Goal: Task Accomplishment & Management: Manage account settings

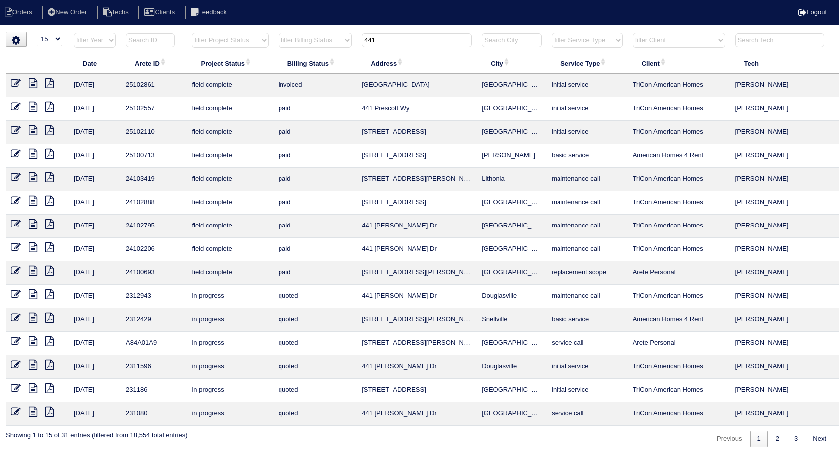
select select "15"
click at [423, 42] on input "441" at bounding box center [417, 40] width 110 height 14
drag, startPoint x: 377, startPoint y: 42, endPoint x: 339, endPoint y: 39, distance: 39.0
click at [339, 39] on tr "filter Year -- Any Year -- 2025 2024 2023 2022 2021 2020 2019 filter Project St…" at bounding box center [439, 42] width 866 height 20
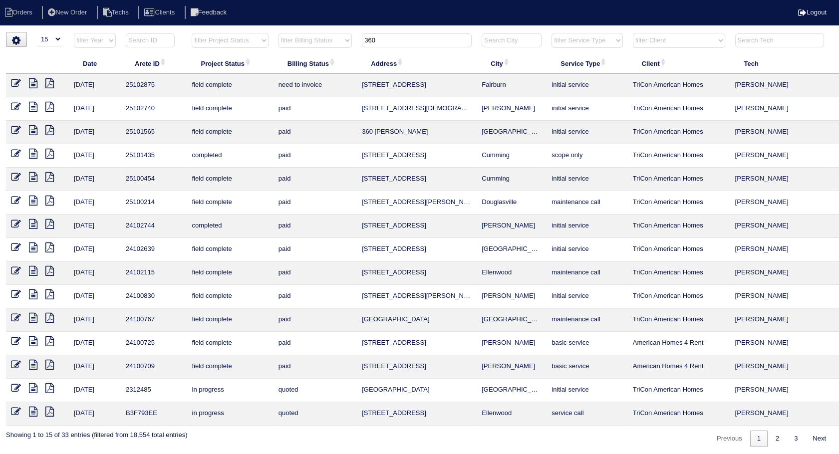
type input "360"
click at [12, 83] on icon at bounding box center [16, 83] width 10 height 10
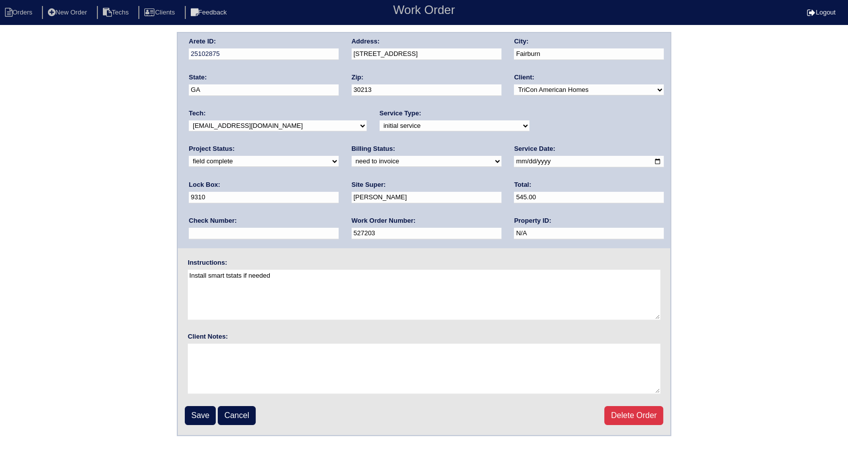
click at [352, 162] on select "need to quote quoted need to invoice invoiced paid warranty purchase order need…" at bounding box center [427, 161] width 150 height 11
select select "invoiced"
click at [352, 156] on select "need to quote quoted need to invoice invoiced paid warranty purchase order need…" at bounding box center [427, 161] width 150 height 11
click at [209, 414] on input "Save" at bounding box center [200, 415] width 31 height 19
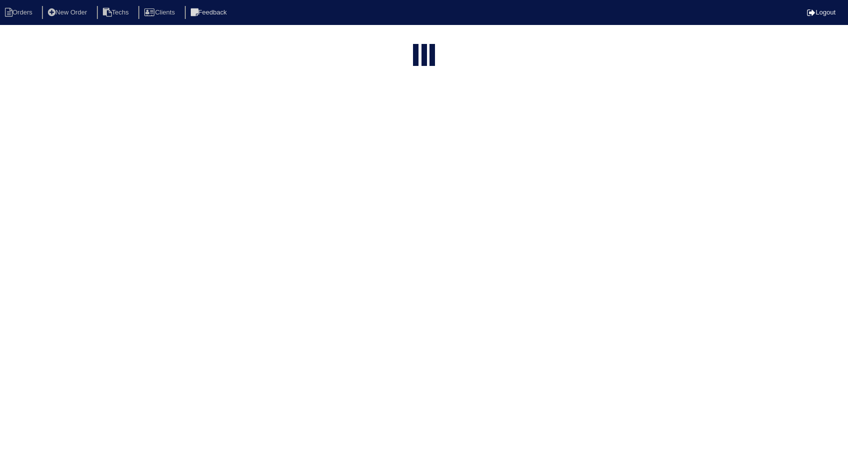
select select "15"
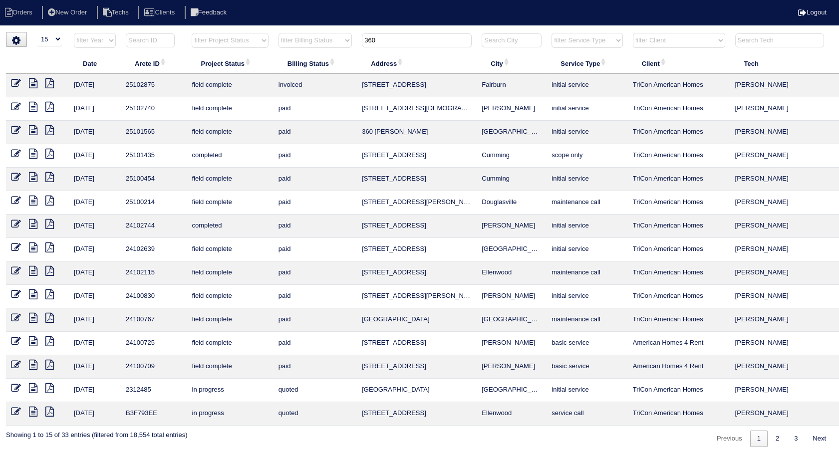
drag, startPoint x: 348, startPoint y: 36, endPoint x: 325, endPoint y: 37, distance: 22.5
click at [325, 37] on tr "filter Year -- Any Year -- 2025 2024 2023 2022 2021 2020 2019 filter Project St…" at bounding box center [439, 42] width 866 height 20
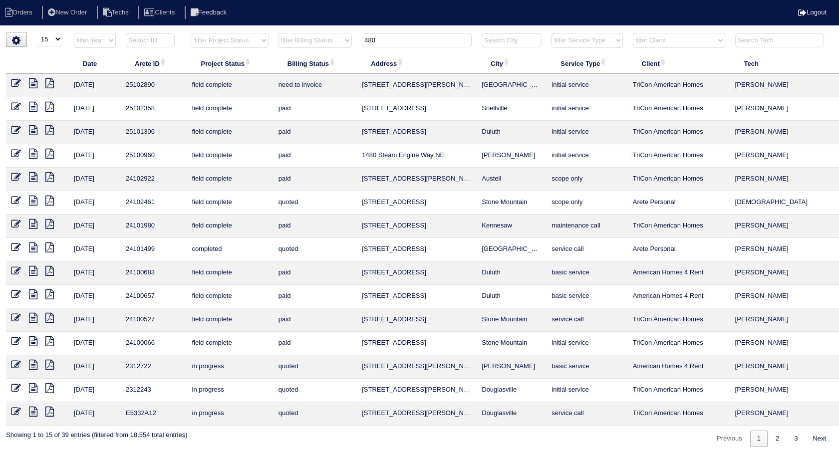
type input "480"
click at [13, 84] on icon at bounding box center [16, 83] width 10 height 10
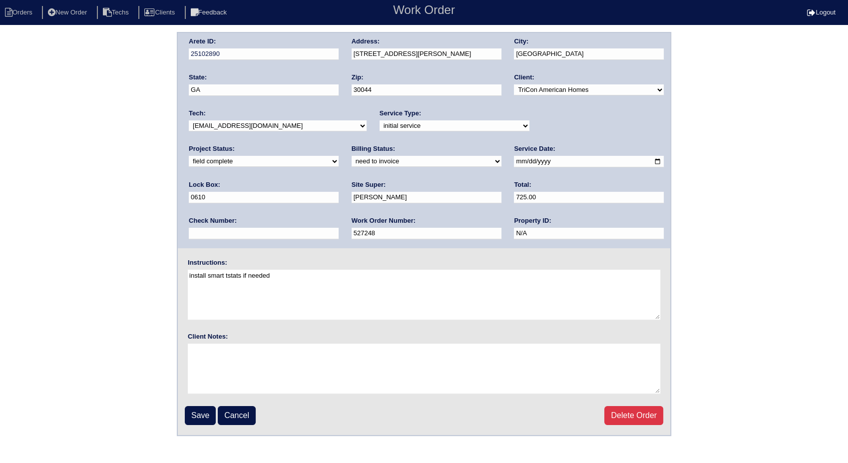
click at [352, 161] on select "need to quote quoted need to invoice invoiced paid warranty purchase order need…" at bounding box center [427, 161] width 150 height 11
select select "invoiced"
click at [352, 156] on select "need to quote quoted need to invoice invoiced paid warranty purchase order need…" at bounding box center [427, 161] width 150 height 11
click at [202, 418] on input "Save" at bounding box center [200, 415] width 31 height 19
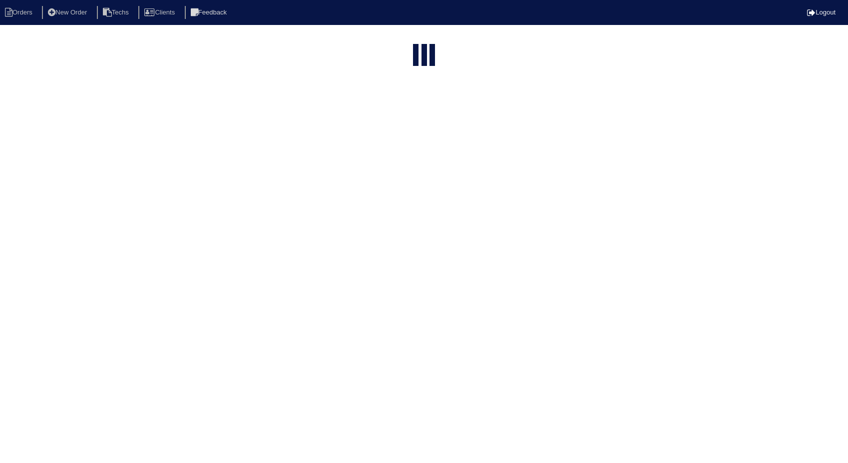
select select "15"
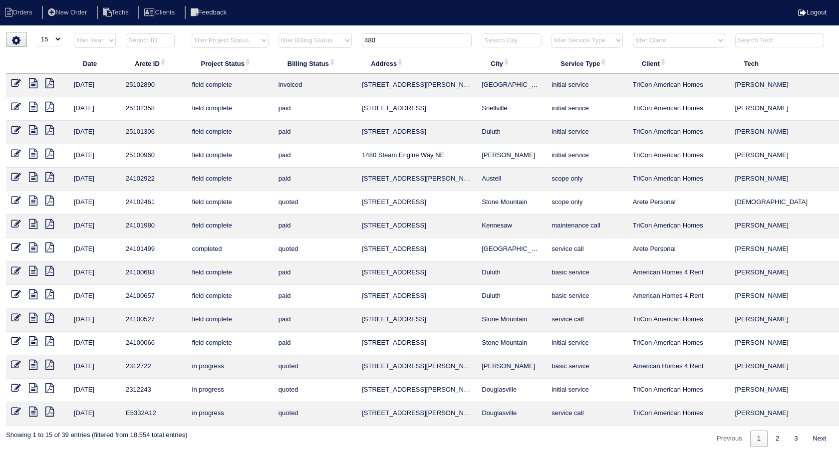
scroll to position [0, 32]
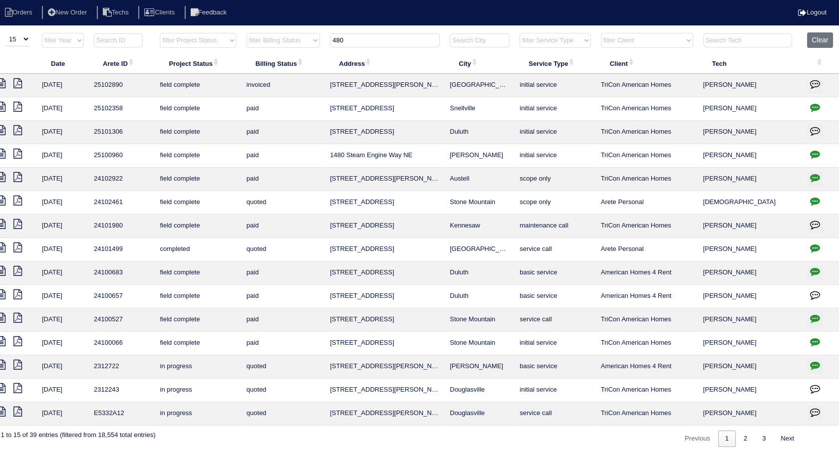
drag, startPoint x: 347, startPoint y: 34, endPoint x: 296, endPoint y: 37, distance: 51.0
click at [296, 37] on tr "filter Year -- Any Year -- 2025 2024 2023 2022 2021 2020 2019 filter Project St…" at bounding box center [407, 42] width 866 height 20
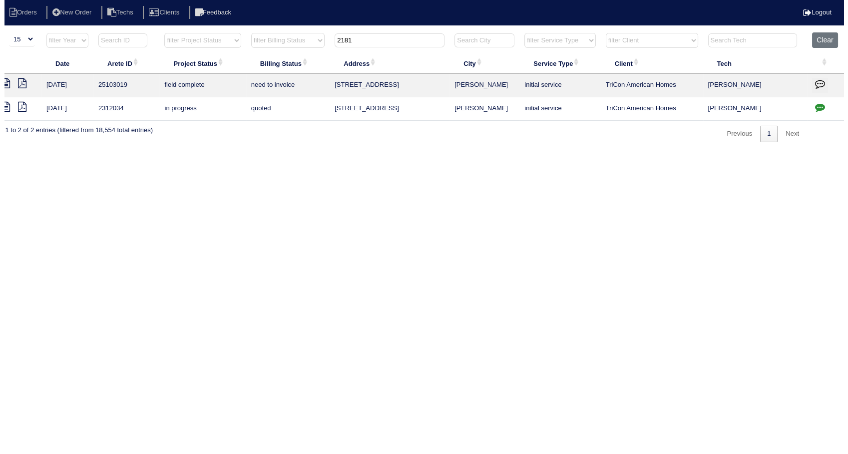
scroll to position [0, 24]
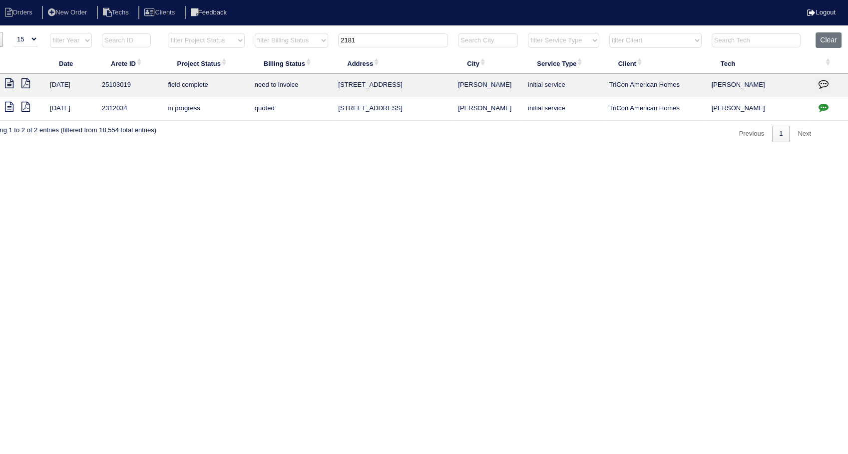
type input "2181"
click at [7, 84] on icon at bounding box center [9, 83] width 8 height 10
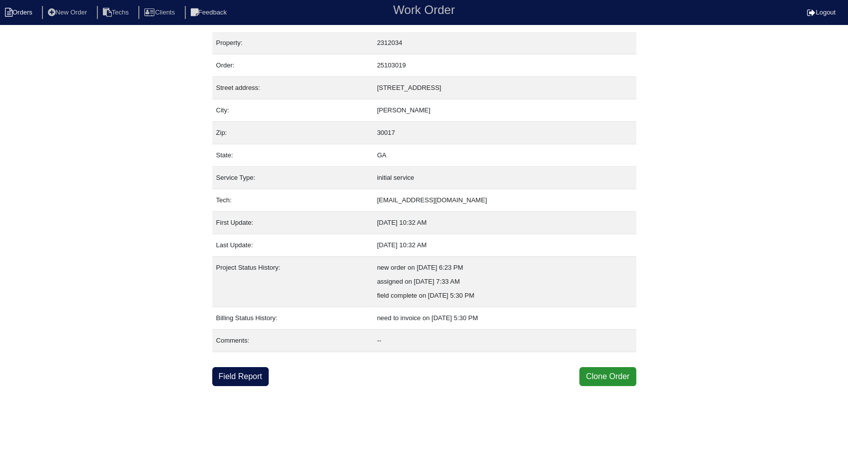
click at [23, 9] on li "Orders" at bounding box center [20, 12] width 40 height 13
select select "15"
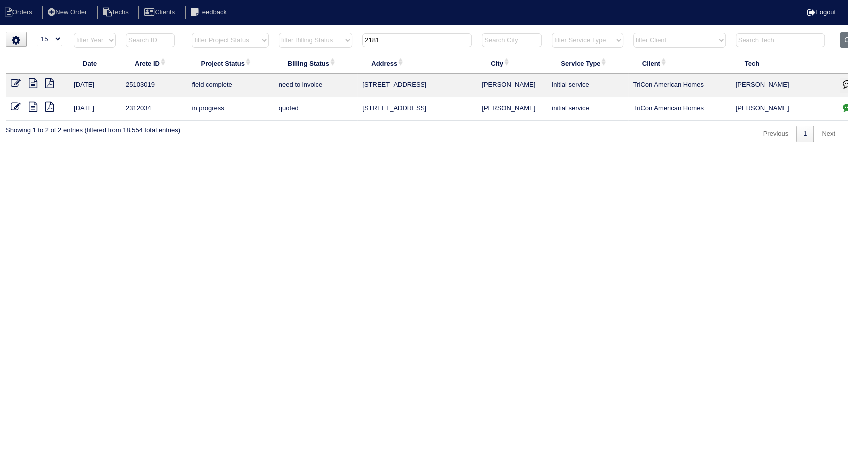
click at [13, 81] on icon at bounding box center [16, 83] width 10 height 10
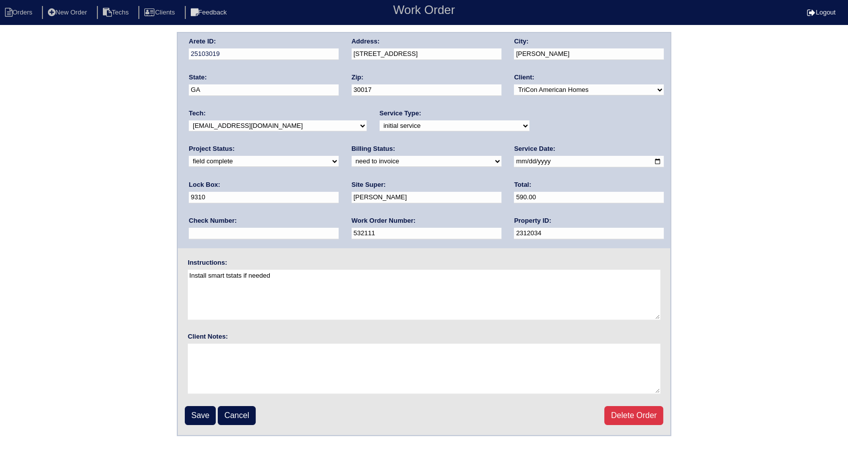
click at [352, 166] on select "need to quote quoted need to invoice invoiced paid warranty purchase order need…" at bounding box center [427, 161] width 150 height 11
select select "invoiced"
click at [352, 156] on select "need to quote quoted need to invoice invoiced paid warranty purchase order need…" at bounding box center [427, 161] width 150 height 11
click at [194, 412] on input "Save" at bounding box center [200, 415] width 31 height 19
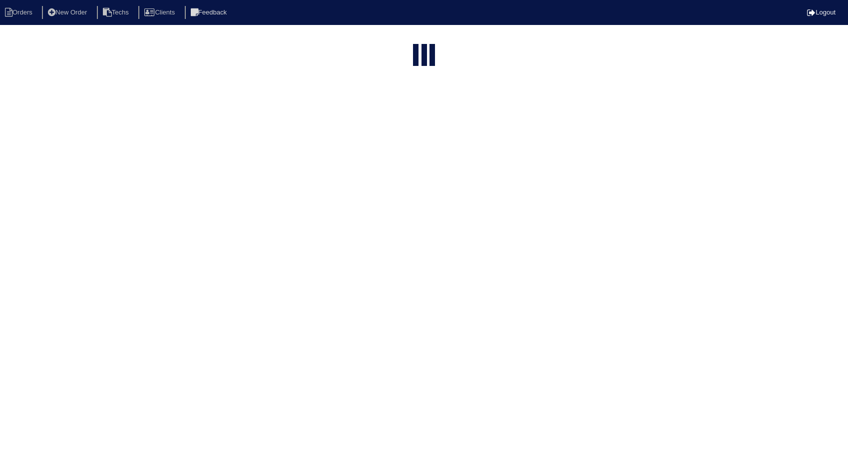
select select "15"
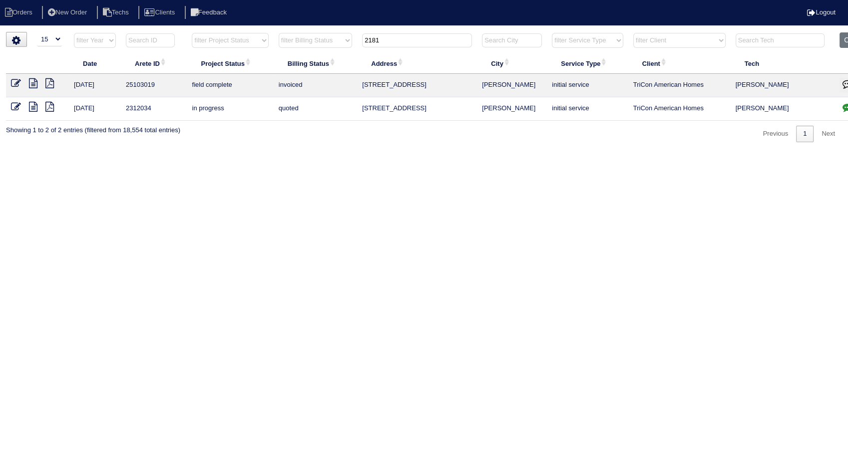
drag, startPoint x: 392, startPoint y: 37, endPoint x: 319, endPoint y: 37, distance: 72.9
click at [319, 37] on tr "filter Year -- Any Year -- 2025 2024 2023 2022 2021 2020 2019 filter Project St…" at bounding box center [439, 42] width 866 height 20
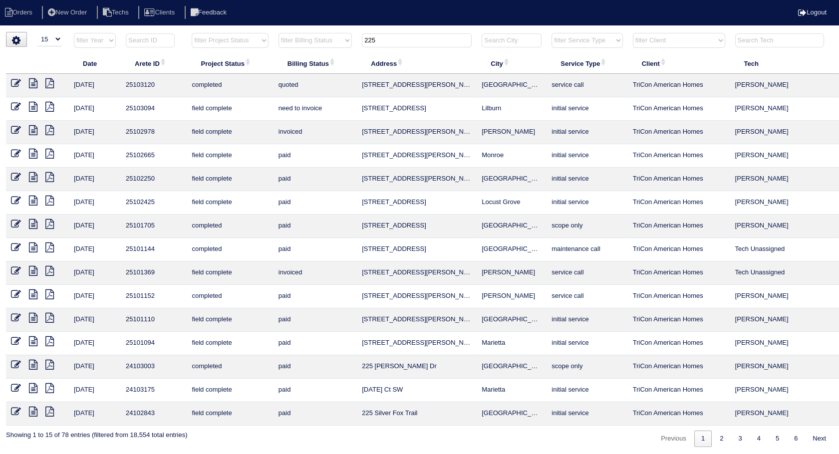
type input "225"
click at [19, 111] on icon at bounding box center [16, 107] width 10 height 10
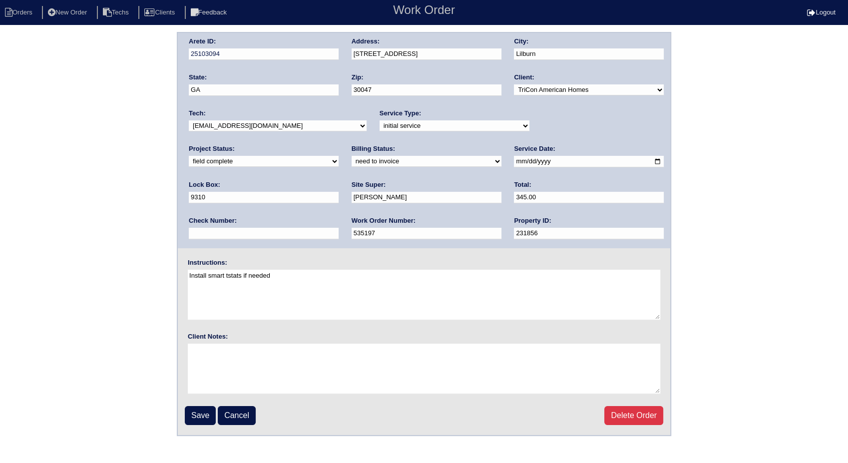
click at [352, 162] on select "need to quote quoted need to invoice invoiced paid warranty purchase order need…" at bounding box center [427, 161] width 150 height 11
select select "invoiced"
click at [352, 156] on select "need to quote quoted need to invoice invoiced paid warranty purchase order need…" at bounding box center [427, 161] width 150 height 11
click at [194, 418] on input "Save" at bounding box center [200, 415] width 31 height 19
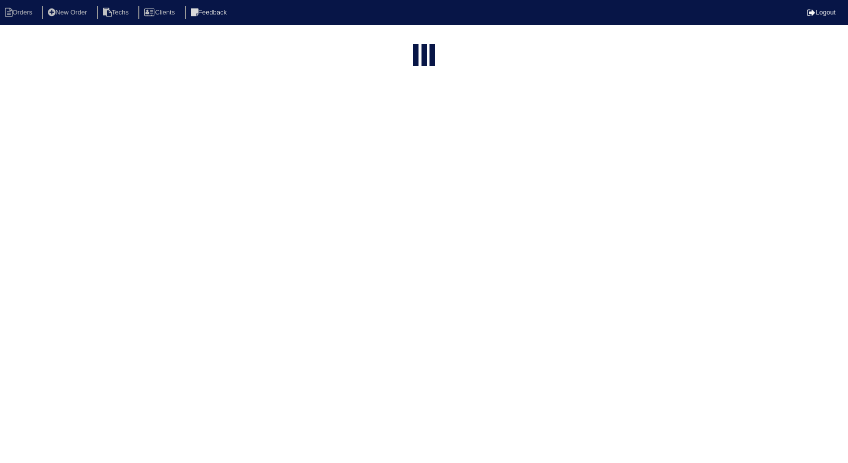
select select "15"
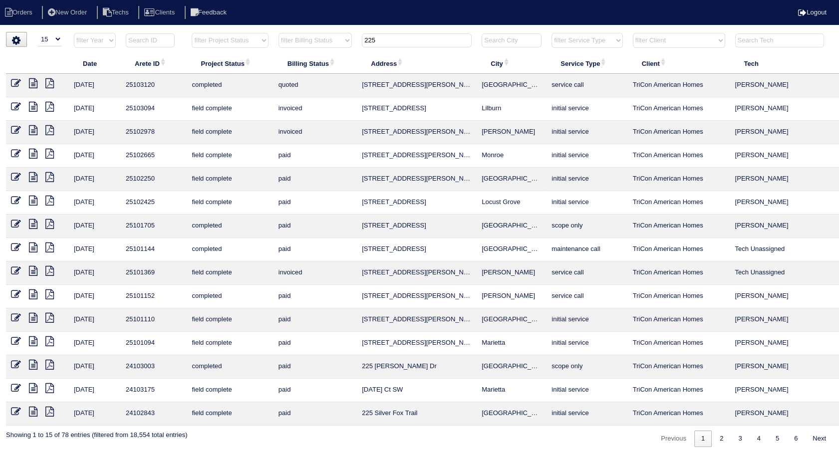
scroll to position [0, 32]
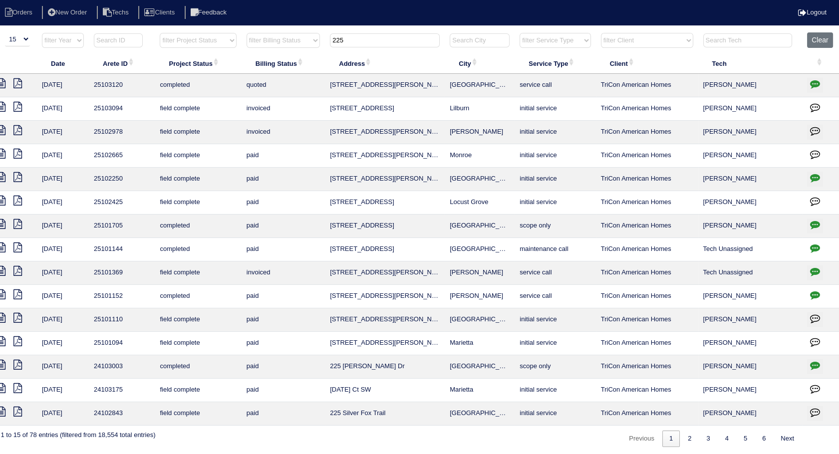
click at [834, 46] on th "Clear" at bounding box center [820, 42] width 37 height 20
click at [816, 37] on button "Clear" at bounding box center [819, 39] width 25 height 15
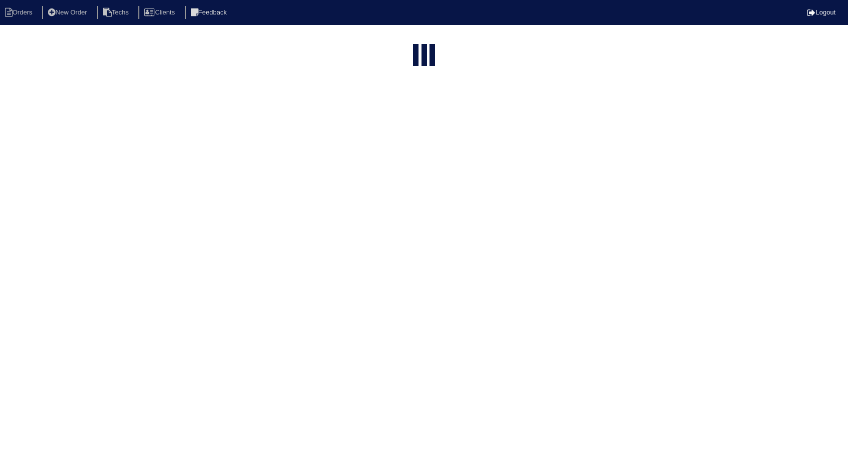
select select "15"
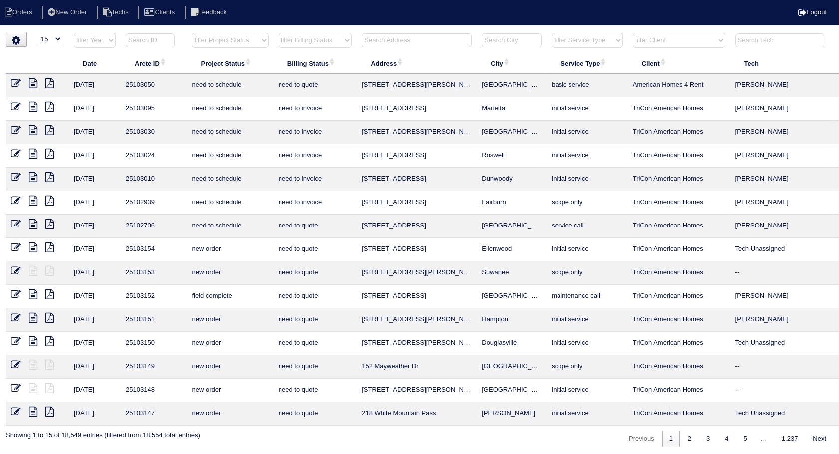
click at [343, 42] on select "filter Billing Status -- Any Billing Status -- need to quote quoted need to inv…" at bounding box center [315, 40] width 73 height 15
click at [279, 33] on select "filter Billing Status -- Any Billing Status -- need to quote quoted need to inv…" at bounding box center [315, 40] width 73 height 15
select select "need to invoice"
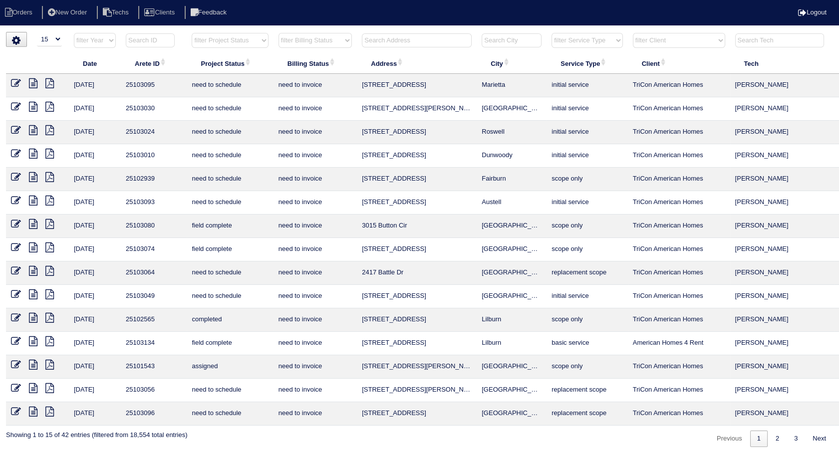
click at [31, 221] on icon at bounding box center [33, 224] width 8 height 10
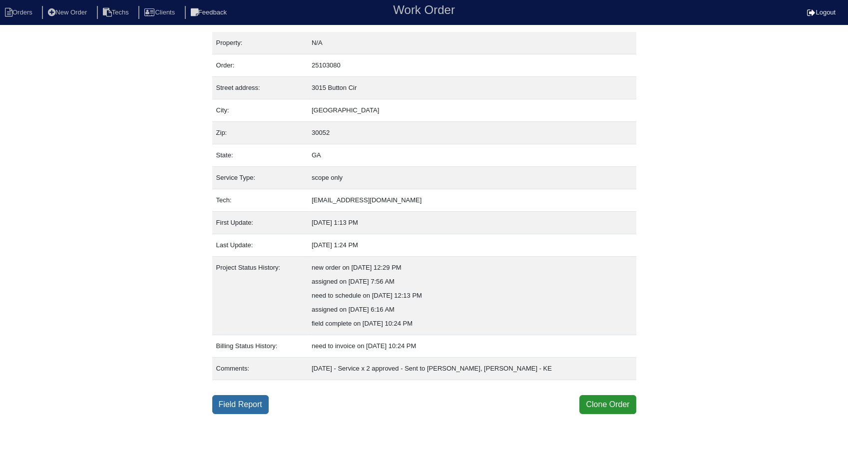
click at [248, 405] on link "Field Report" at bounding box center [240, 404] width 56 height 19
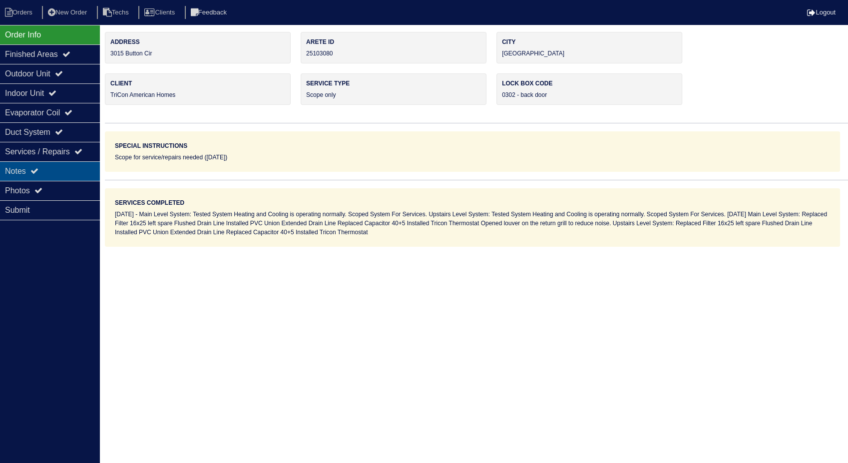
click at [19, 172] on div "Notes" at bounding box center [50, 170] width 100 height 19
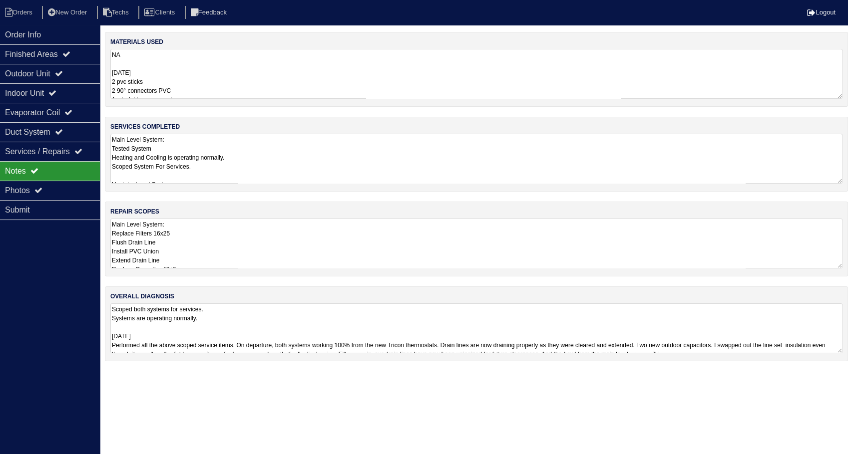
click at [173, 72] on textarea "NA 8.26.25 2 pvc sticks 2 90° connectors PVC 1- straight pvc connector 2- 40/5 …" at bounding box center [476, 74] width 732 height 50
click at [24, 15] on li "Orders" at bounding box center [20, 12] width 40 height 13
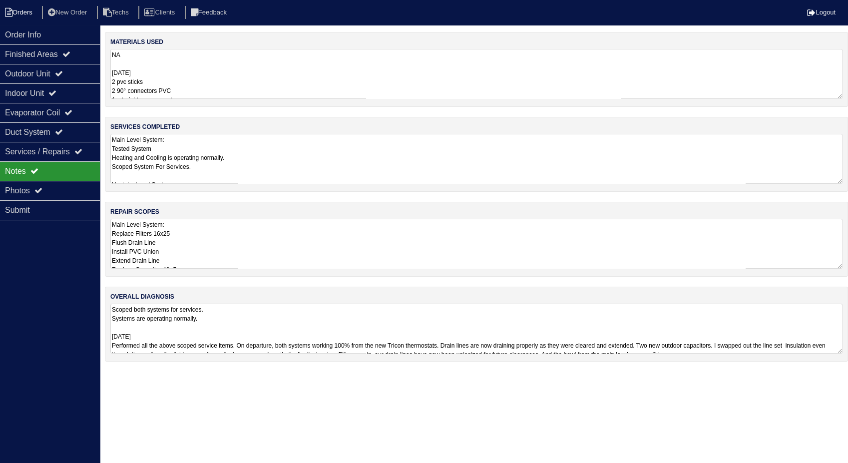
select select "15"
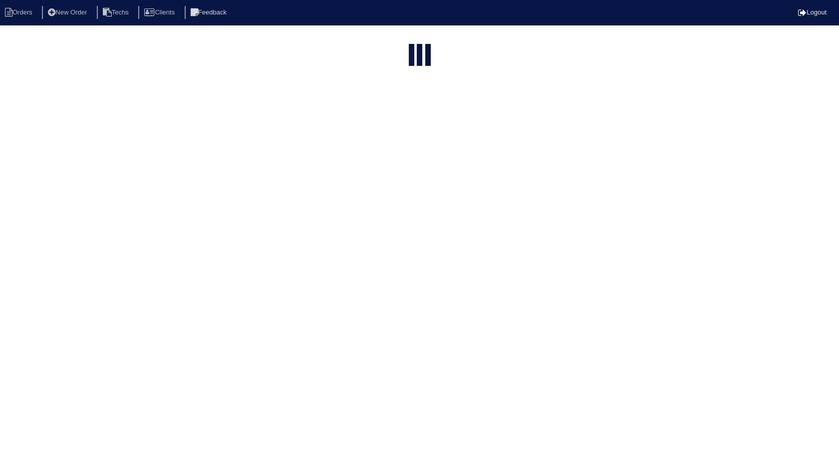
select select "need to invoice"
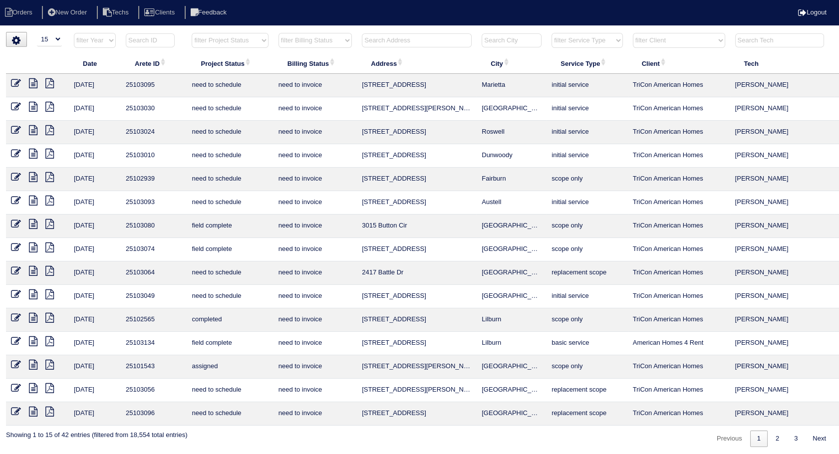
click at [17, 226] on icon at bounding box center [16, 224] width 10 height 10
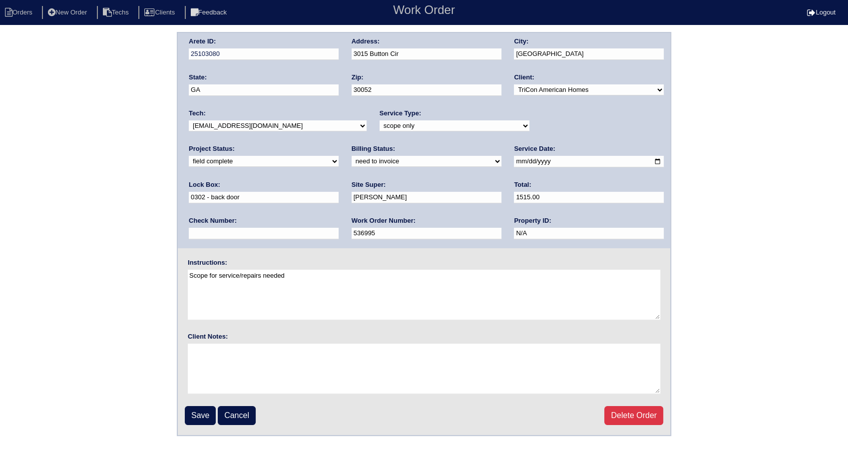
click at [352, 160] on select "need to quote quoted need to invoice invoiced paid warranty purchase order need…" at bounding box center [427, 161] width 150 height 11
select select "invoiced"
click at [352, 156] on select "need to quote quoted need to invoice invoiced paid warranty purchase order need…" at bounding box center [427, 161] width 150 height 11
click at [196, 411] on input "Save" at bounding box center [200, 415] width 31 height 19
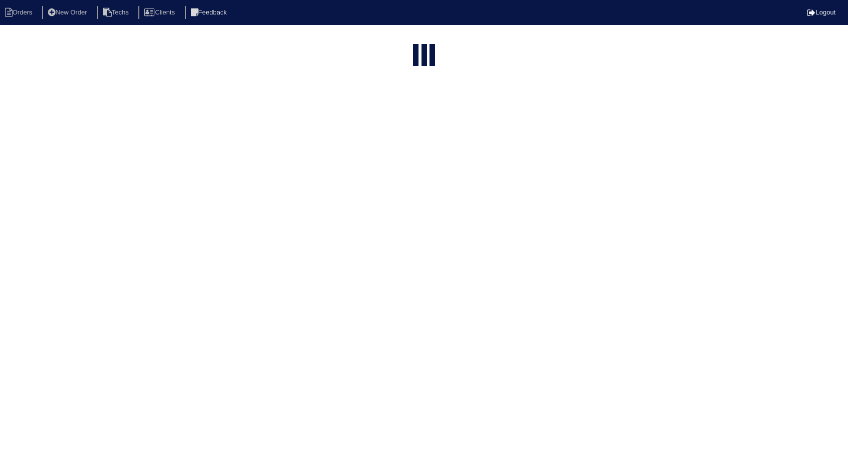
select select "15"
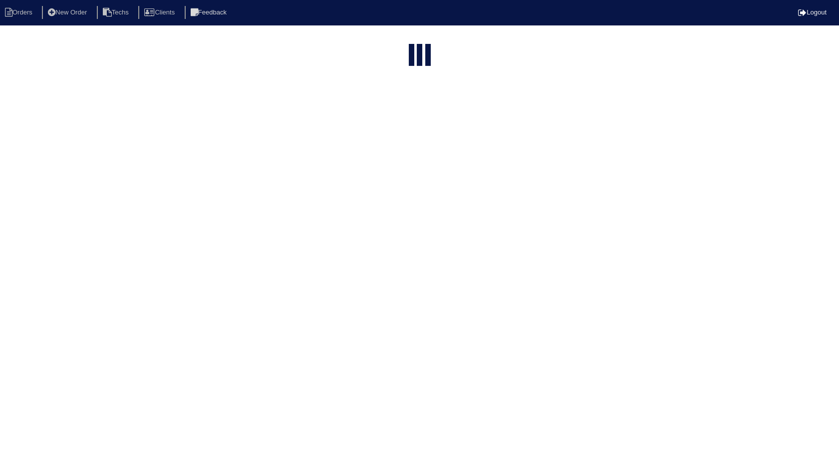
select select "need to invoice"
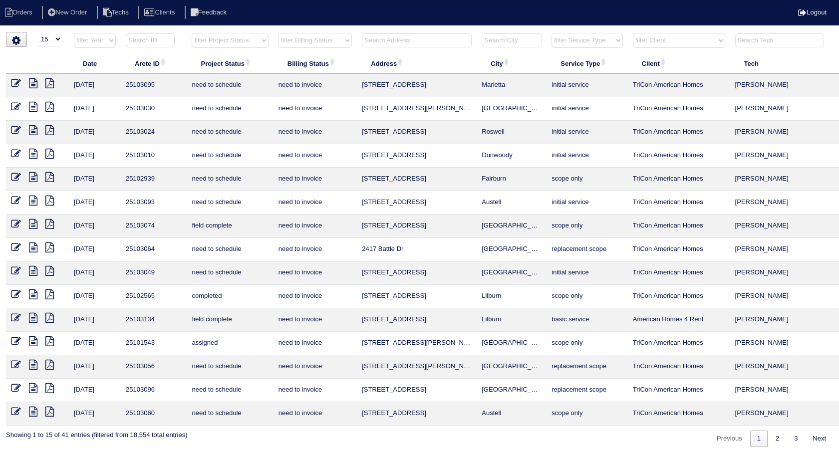
click at [30, 220] on icon at bounding box center [33, 224] width 8 height 10
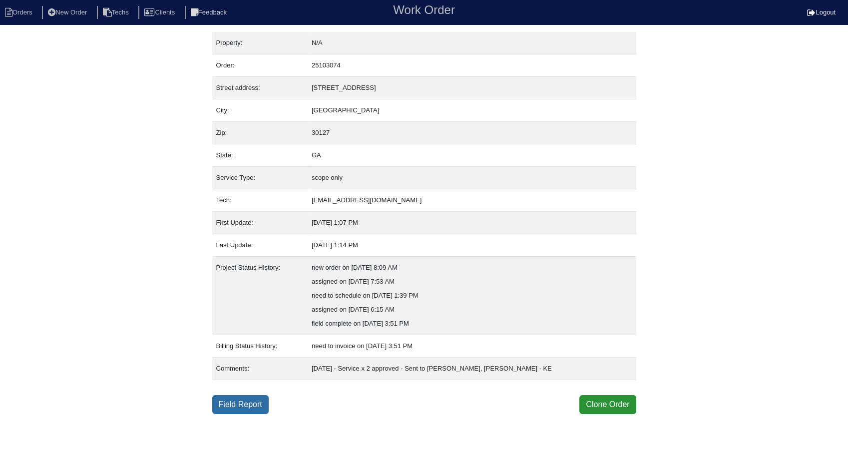
click at [231, 395] on link "Field Report" at bounding box center [240, 404] width 56 height 19
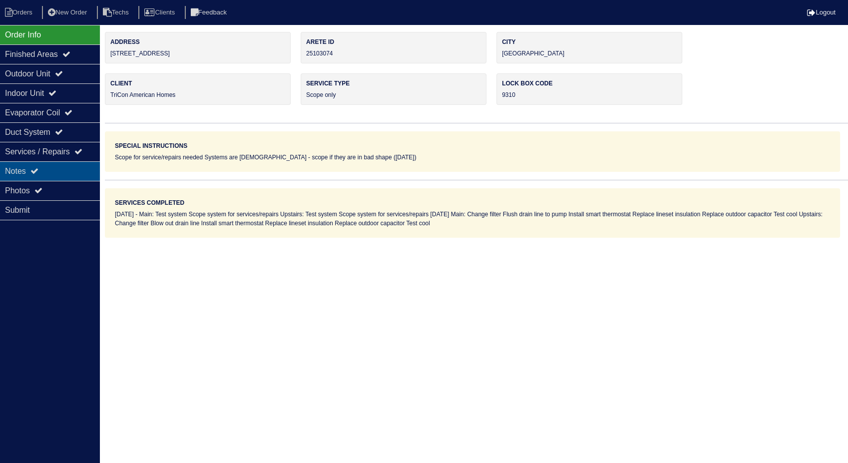
click at [16, 171] on div "Notes" at bounding box center [50, 170] width 100 height 19
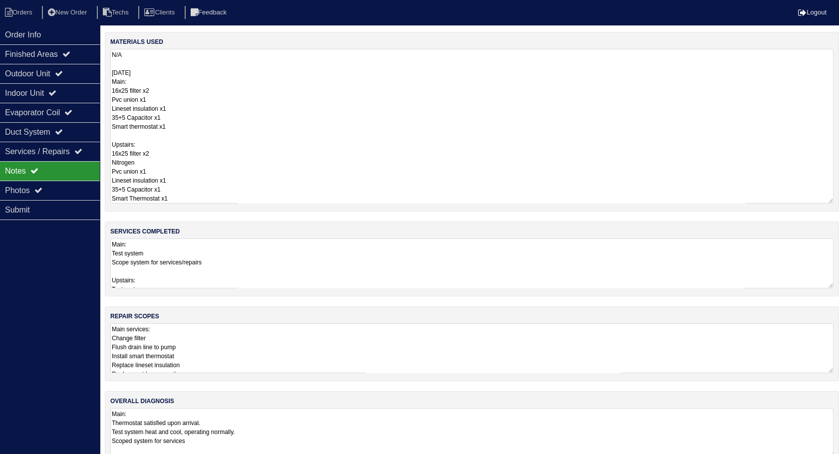
click at [191, 77] on textarea "N/A 8/26/25 Main: 16x25 filter x2 Pvc union x1 Lineset insulation x1 35+5 Capac…" at bounding box center [471, 126] width 723 height 155
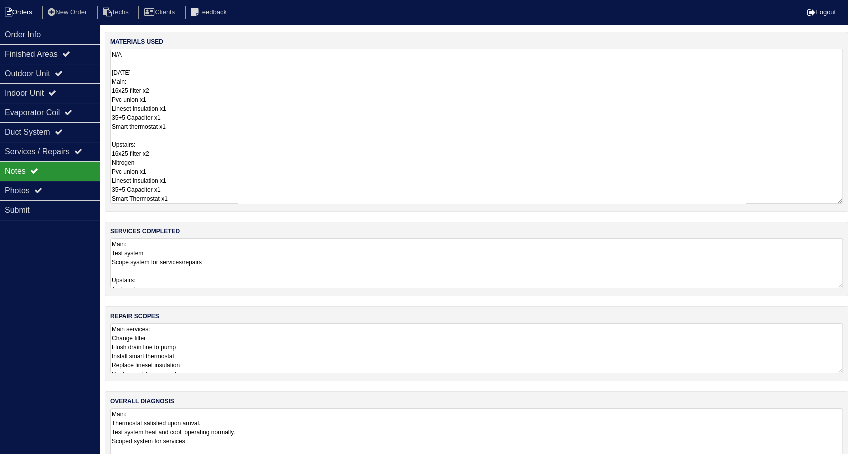
click at [29, 6] on li "Orders" at bounding box center [20, 12] width 40 height 13
select select "15"
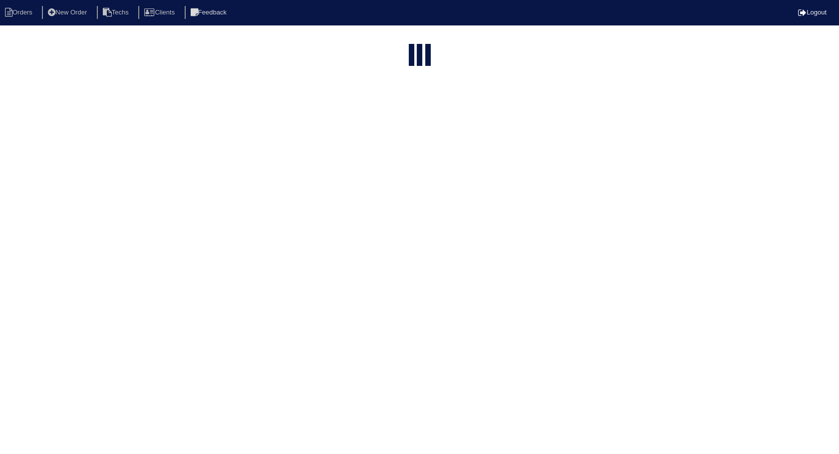
select select "need to invoice"
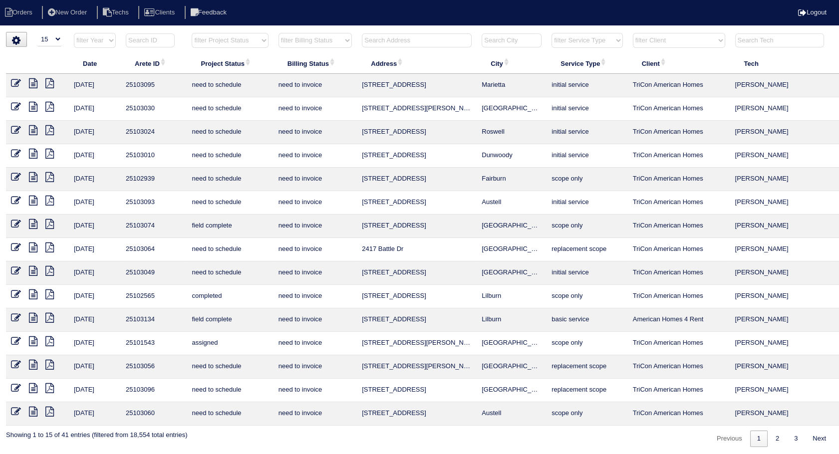
click at [12, 221] on icon at bounding box center [16, 224] width 10 height 10
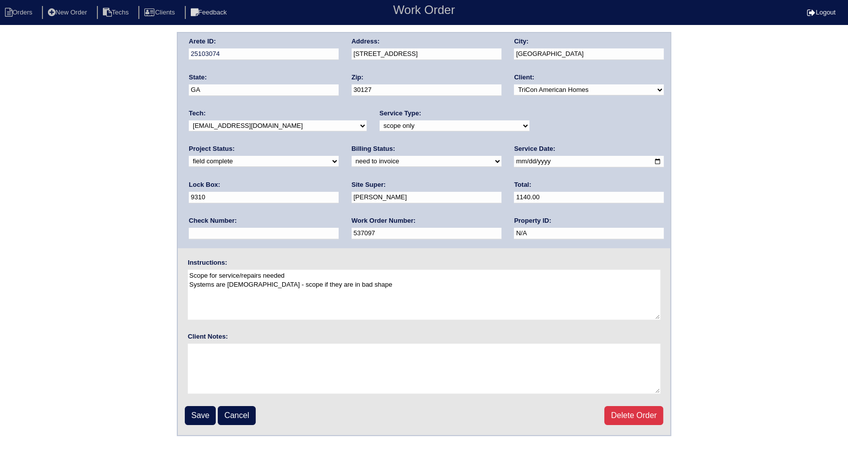
click at [352, 160] on select "need to quote quoted need to invoice invoiced paid warranty purchase order need…" at bounding box center [427, 161] width 150 height 11
select select "invoiced"
click at [352, 156] on select "need to quote quoted need to invoice invoiced paid warranty purchase order need…" at bounding box center [427, 161] width 150 height 11
click at [201, 409] on input "Save" at bounding box center [200, 415] width 31 height 19
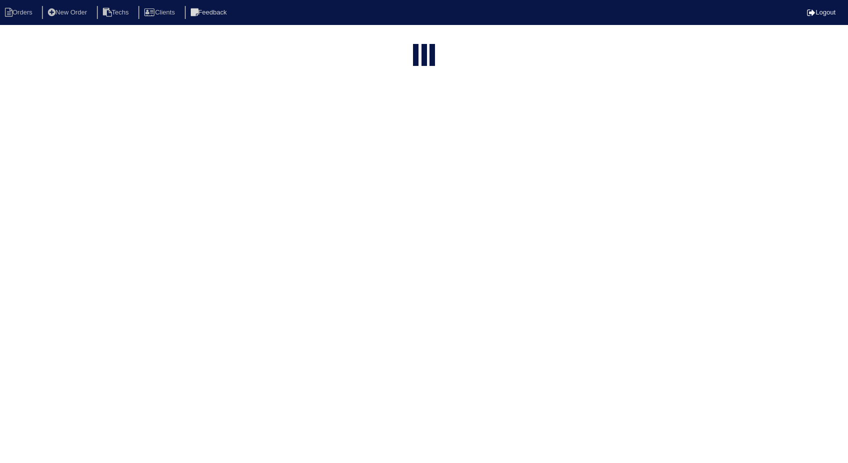
select select "15"
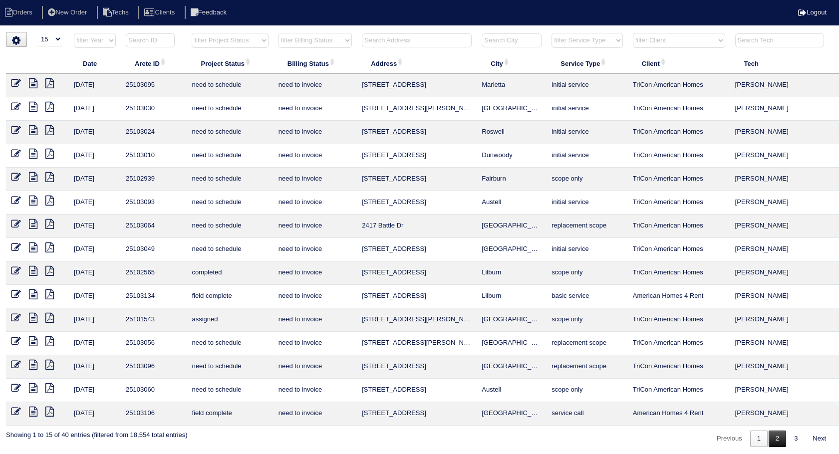
click at [773, 439] on link "2" at bounding box center [777, 439] width 17 height 16
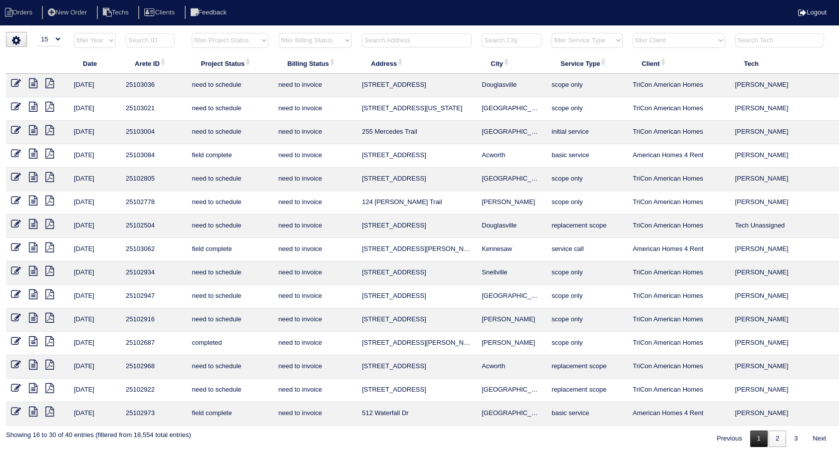
click at [756, 438] on link "1" at bounding box center [758, 439] width 17 height 16
select select "need to invoice"
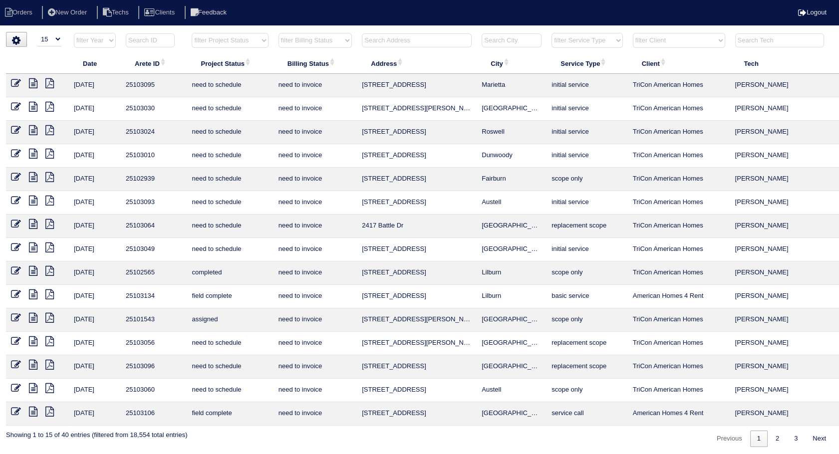
click at [12, 269] on icon at bounding box center [16, 271] width 10 height 10
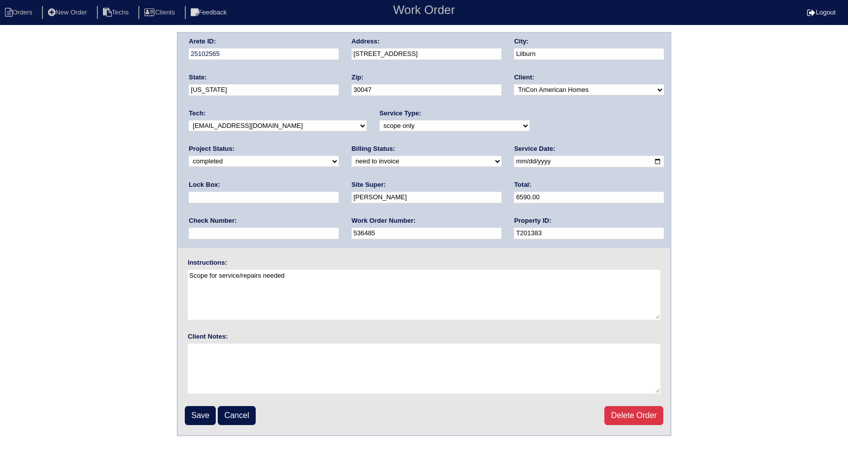
click at [352, 164] on select "need to quote quoted need to invoice invoiced paid warranty purchase order need…" at bounding box center [427, 161] width 150 height 11
click at [352, 156] on select "need to quote quoted need to invoice invoiced paid warranty purchase order need…" at bounding box center [427, 161] width 150 height 11
click at [352, 161] on select "need to quote quoted need to invoice invoiced paid warranty purchase order need…" at bounding box center [427, 161] width 150 height 11
select select "invoiced"
click at [352, 156] on select "need to quote quoted need to invoice invoiced paid warranty purchase order need…" at bounding box center [427, 161] width 150 height 11
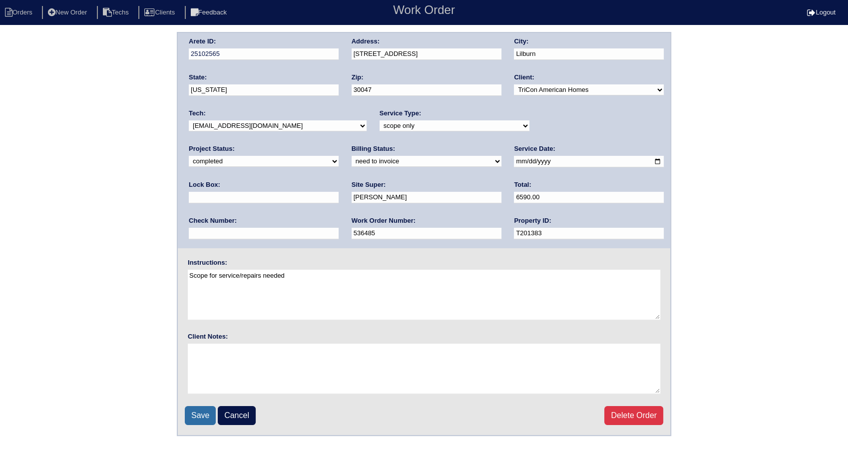
click at [200, 413] on input "Save" at bounding box center [200, 415] width 31 height 19
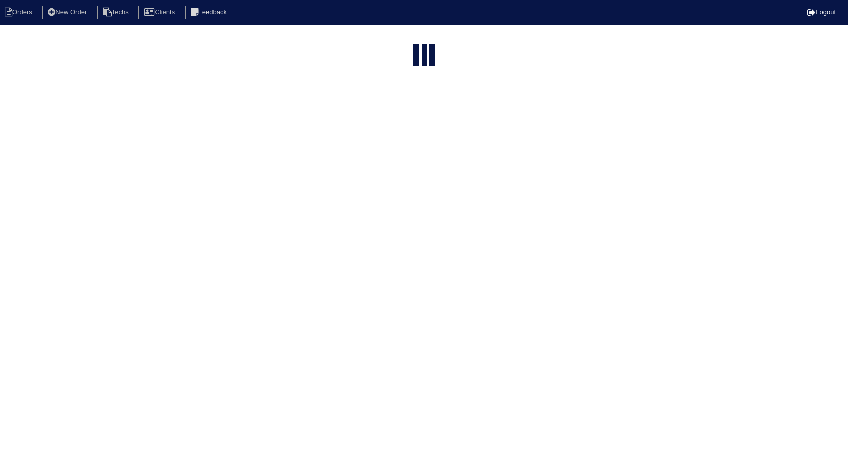
select select "15"
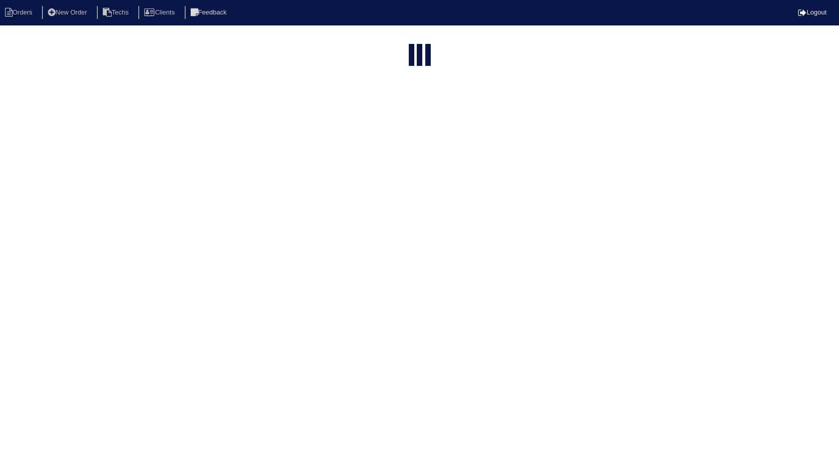
select select "need to invoice"
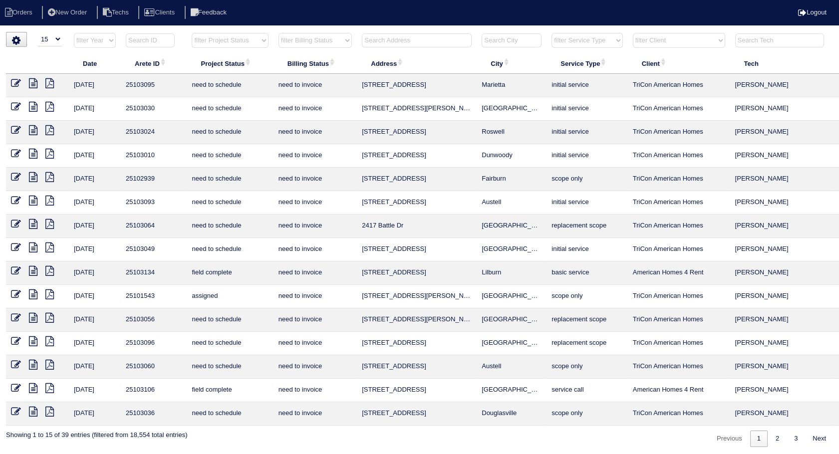
scroll to position [0, 32]
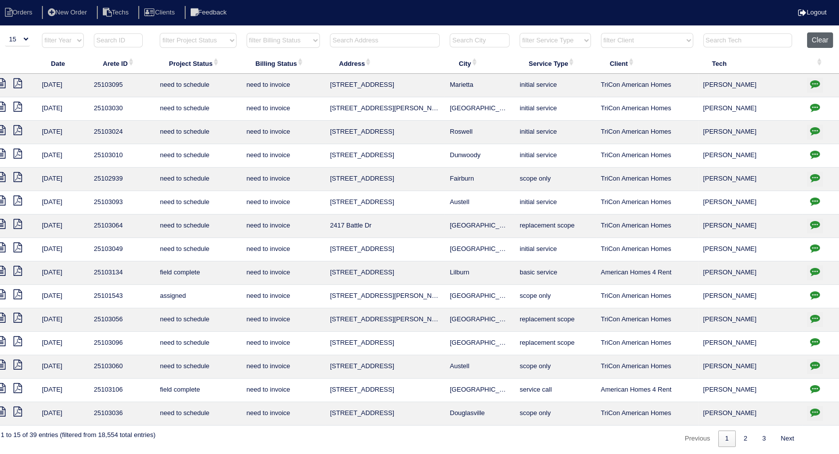
click at [814, 45] on button "Clear" at bounding box center [819, 39] width 25 height 15
select select
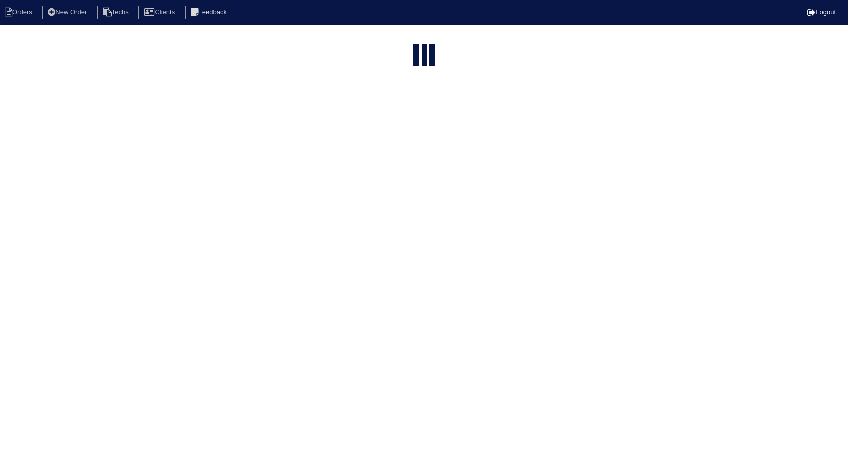
select select "15"
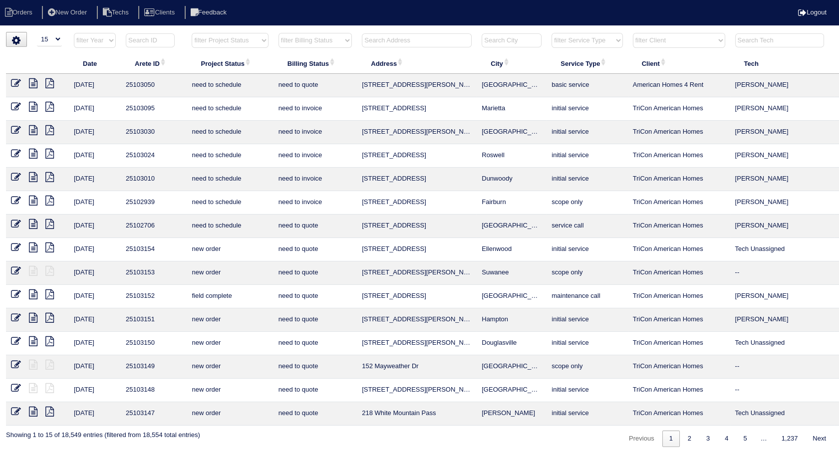
click at [378, 42] on input "text" at bounding box center [417, 40] width 110 height 14
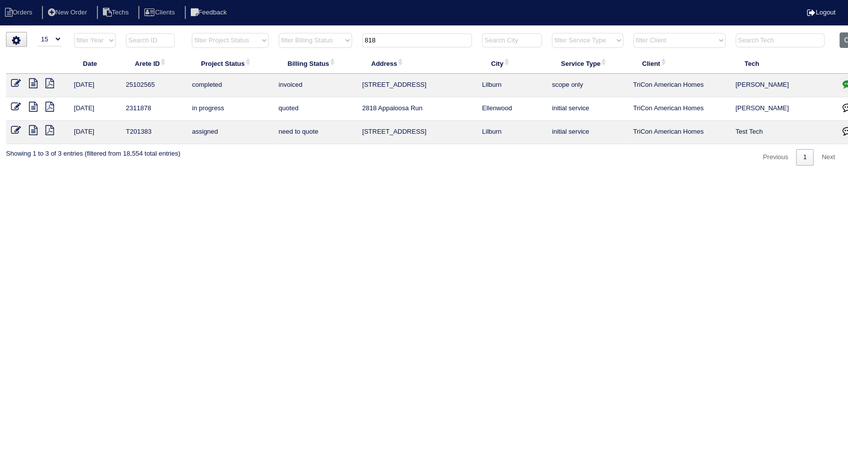
type input "818"
click at [843, 83] on icon "button" at bounding box center [847, 84] width 10 height 10
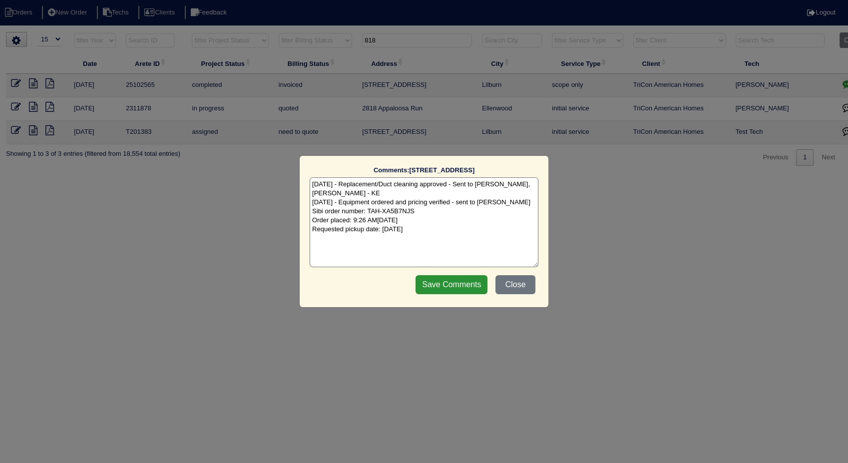
click at [442, 235] on textarea "8/22/25 - Replacement/Duct cleaning approved - Sent to Dan, Payton, Reeca - KE …" at bounding box center [424, 222] width 229 height 90
type textarea "8/22/25 - Replacement/Duct cleaning approved - Sent to Dan, Payton, Reeca - KE …"
click at [453, 286] on input "Save Comments" at bounding box center [451, 284] width 72 height 19
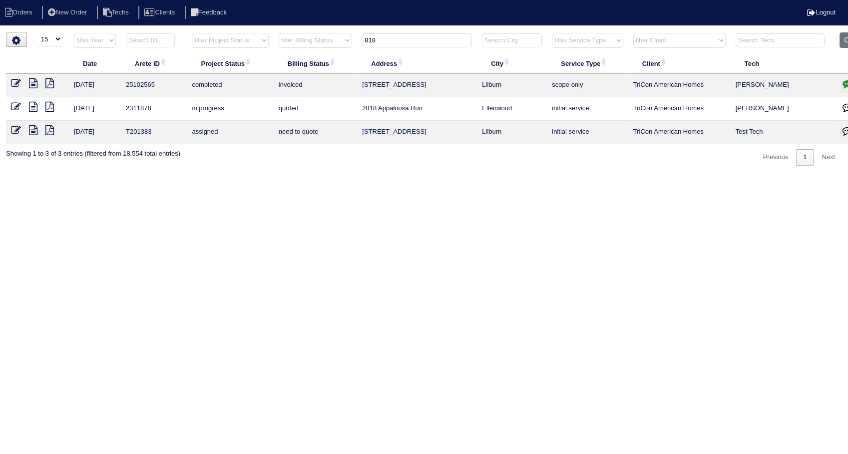
drag, startPoint x: 392, startPoint y: 42, endPoint x: 335, endPoint y: 44, distance: 57.0
click at [335, 44] on tr "filter Year -- Any Year -- 2025 2024 2023 2022 2021 2020 2019 filter Project St…" at bounding box center [439, 42] width 866 height 20
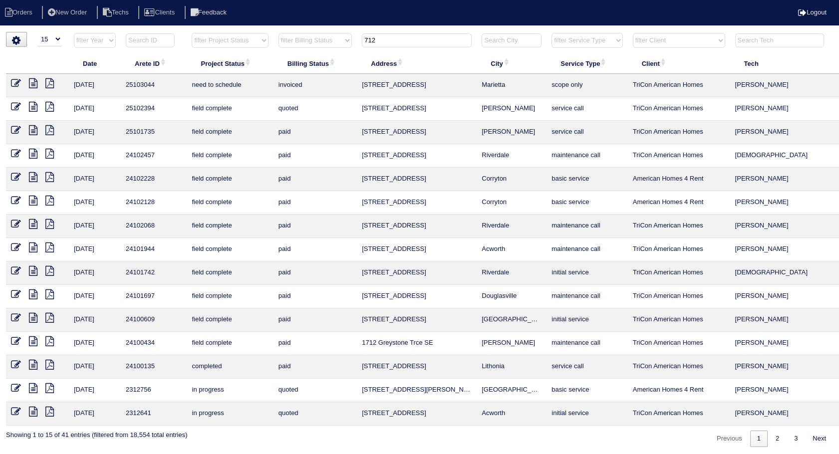
scroll to position [0, 32]
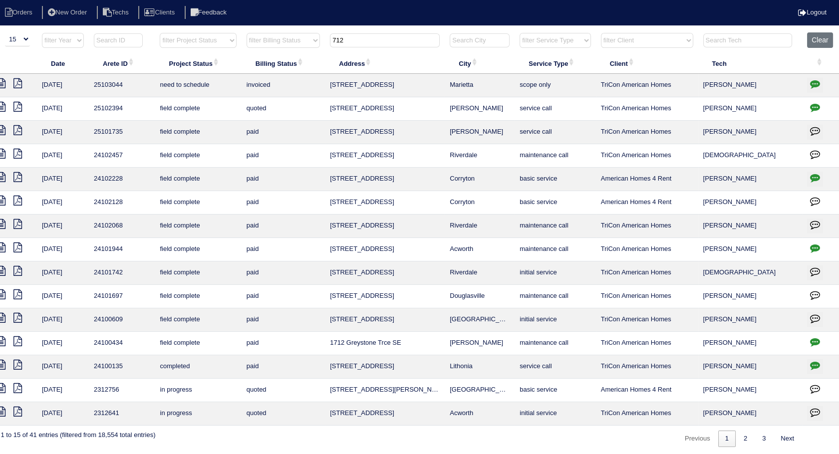
drag, startPoint x: 375, startPoint y: 43, endPoint x: 314, endPoint y: 43, distance: 61.9
click at [314, 43] on tr "filter Year -- Any Year -- 2025 2024 2023 2022 2021 2020 2019 filter Project St…" at bounding box center [407, 42] width 866 height 20
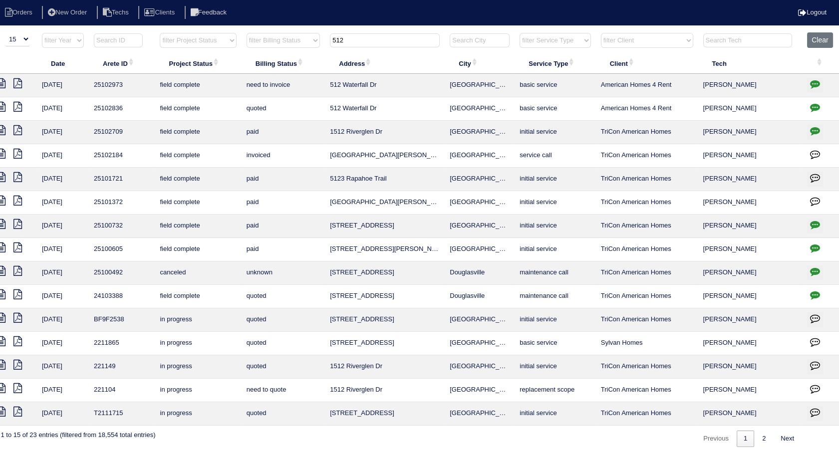
drag, startPoint x: 318, startPoint y: 39, endPoint x: 306, endPoint y: 41, distance: 12.1
click at [306, 41] on tr "filter Year -- Any Year -- 2025 2024 2023 2022 2021 2020 2019 filter Project St…" at bounding box center [407, 42] width 866 height 20
type input "516"
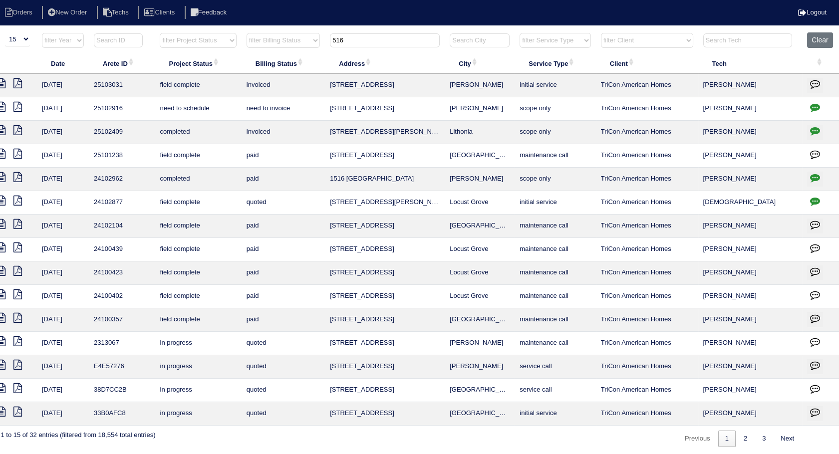
scroll to position [0, 0]
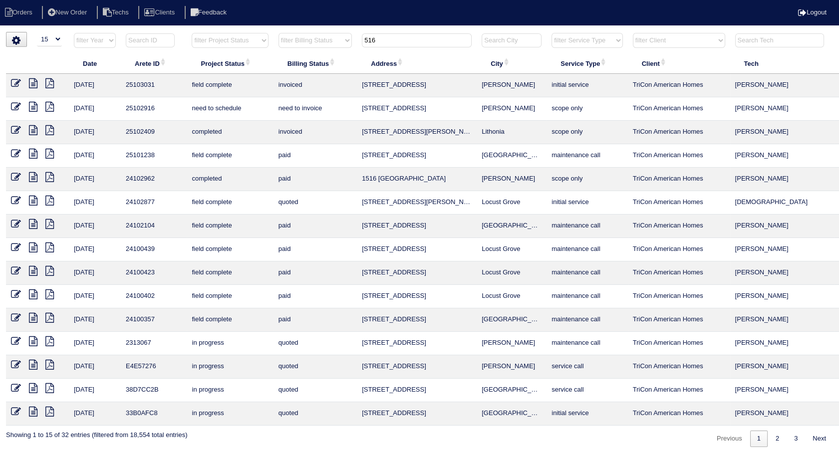
click at [12, 105] on icon at bounding box center [16, 107] width 10 height 10
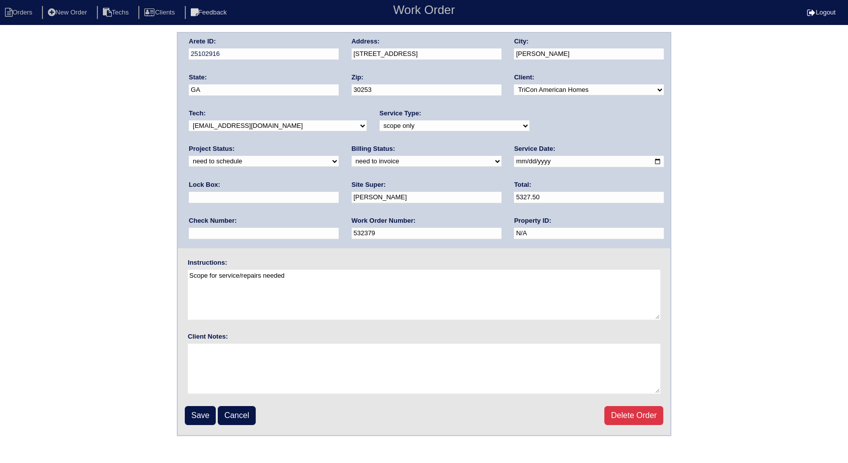
click at [339, 156] on select "new order assigned in progress field complete need to schedule admin review arc…" at bounding box center [264, 161] width 150 height 11
select select "completed"
click at [339, 156] on select "new order assigned in progress field complete need to schedule admin review arc…" at bounding box center [264, 161] width 150 height 11
click at [352, 158] on select "need to quote quoted need to invoice invoiced paid warranty purchase order need…" at bounding box center [427, 161] width 150 height 11
select select "invoiced"
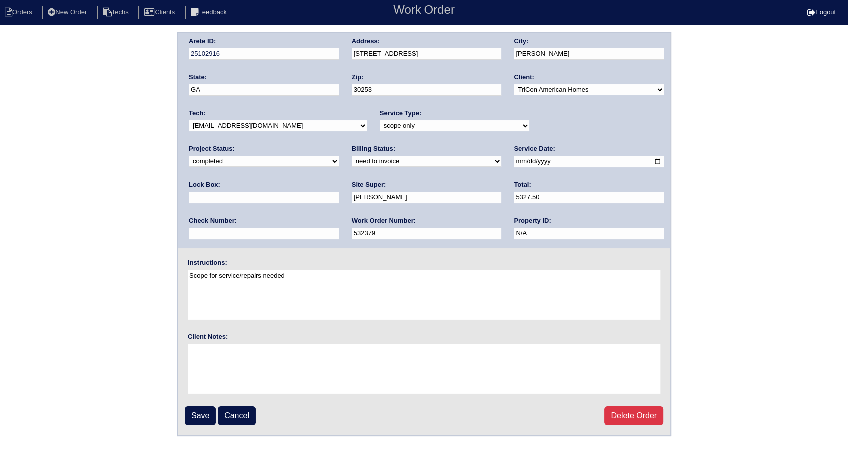
click at [352, 156] on select "need to quote quoted need to invoice invoiced paid warranty purchase order need…" at bounding box center [427, 161] width 150 height 11
click at [207, 413] on input "Save" at bounding box center [200, 415] width 31 height 19
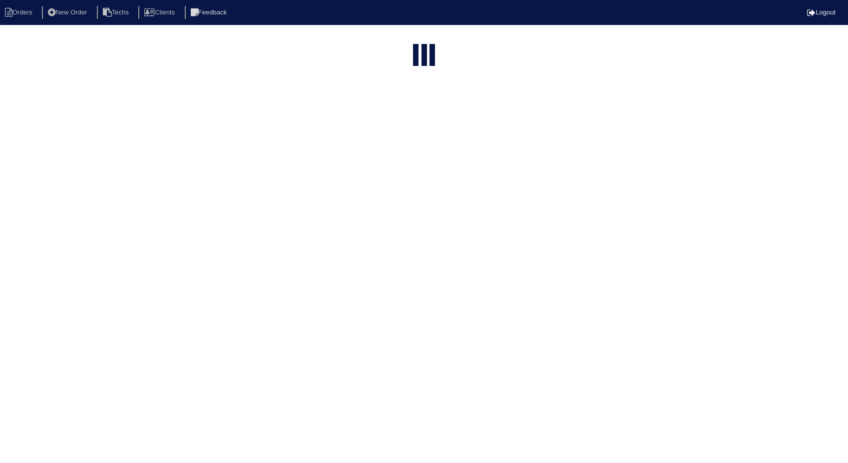
select select "15"
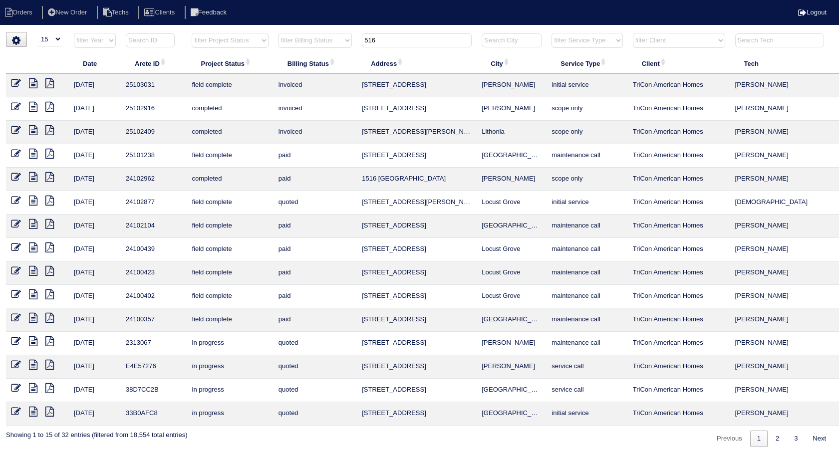
scroll to position [0, 32]
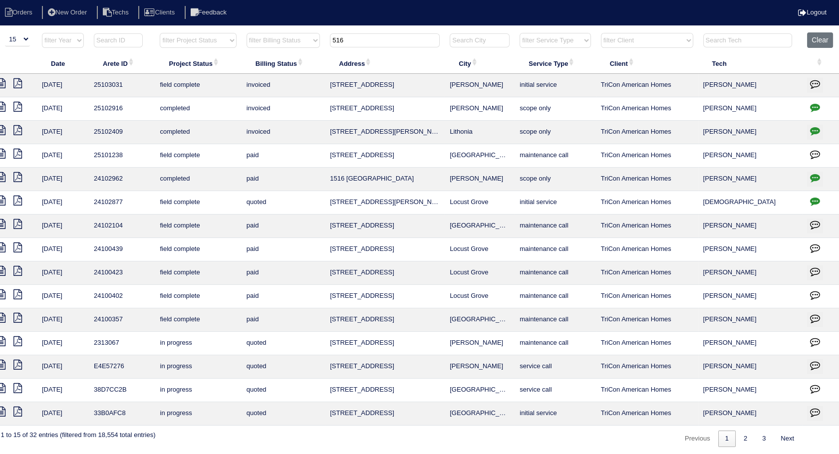
click at [815, 106] on icon "button" at bounding box center [815, 107] width 10 height 10
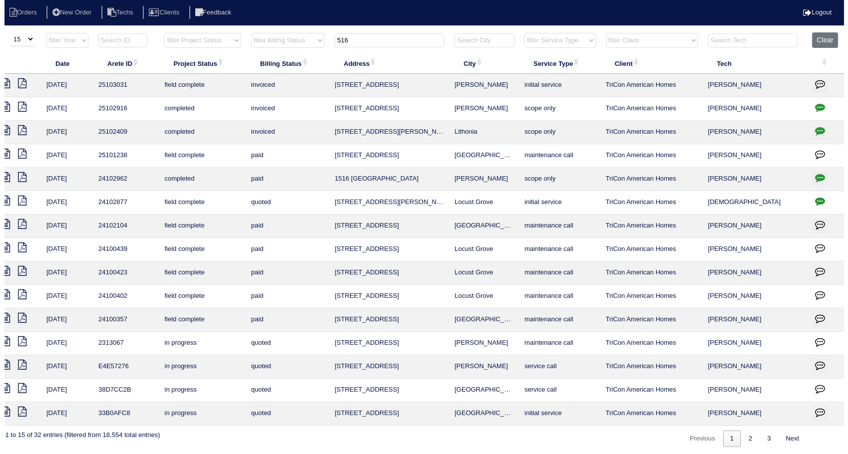
scroll to position [0, 24]
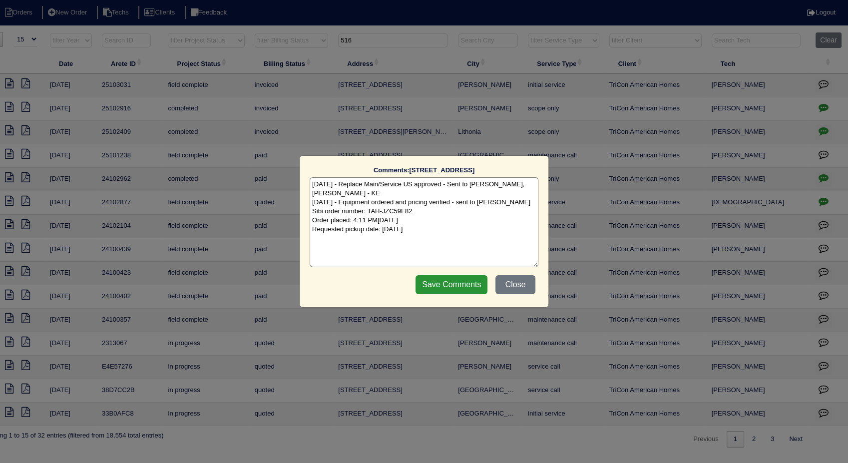
click at [460, 232] on textarea "8/14/25 - Replace Main/Service US approved - Sent to Dan, Payton, Reeca - KE 8/…" at bounding box center [424, 222] width 229 height 90
type textarea "8/14/25 - Replace Main/Service US approved - Sent to Dan, Payton, Reeca - KE 8/…"
click at [431, 275] on input "Save Comments" at bounding box center [451, 284] width 72 height 19
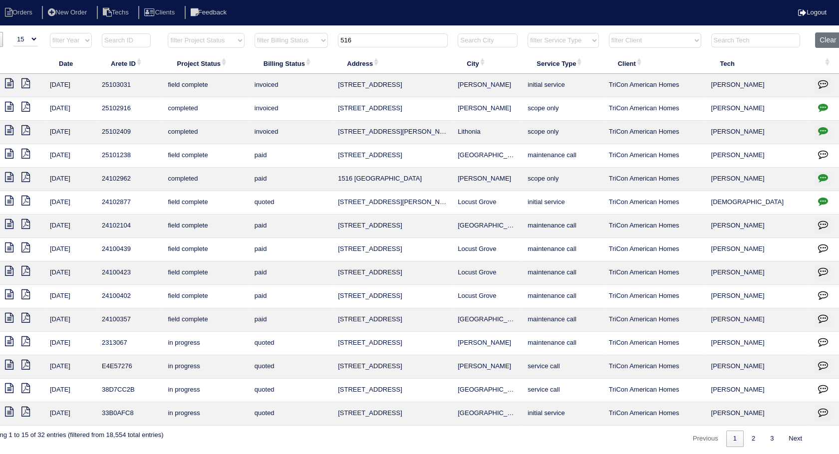
drag, startPoint x: 369, startPoint y: 40, endPoint x: 322, endPoint y: 39, distance: 46.9
click at [322, 39] on tr "filter Year -- Any Year -- 2025 2024 2023 2022 2021 2020 2019 filter Project St…" at bounding box center [415, 42] width 866 height 20
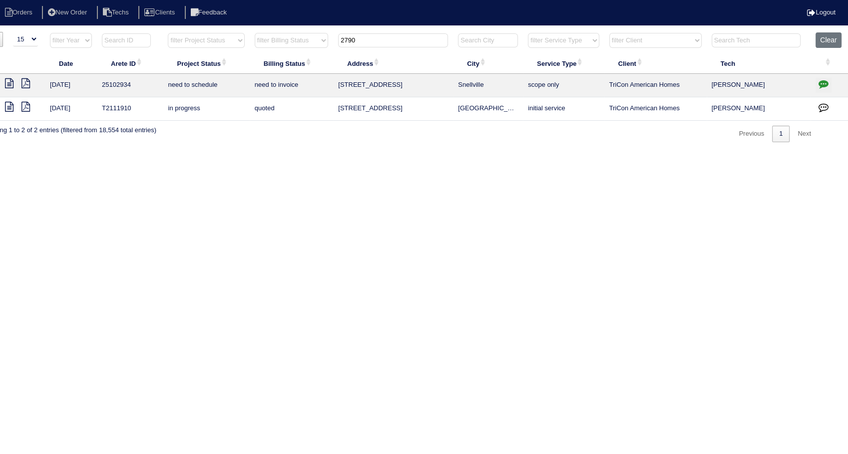
type input "2790"
click at [820, 81] on icon "button" at bounding box center [823, 84] width 10 height 10
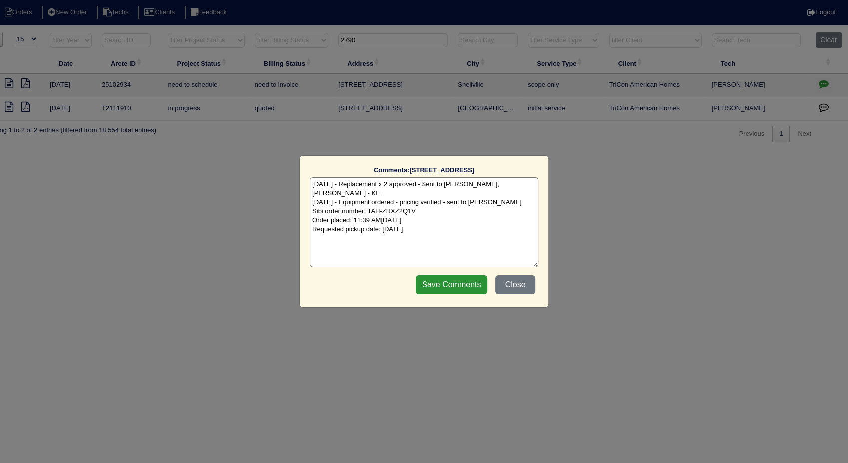
click at [467, 221] on textarea "8/15/25 - Replacement x 2 approved - Sent to Dan, Payton, Reeca - KE 8/22/25 - …" at bounding box center [424, 222] width 229 height 90
type textarea "8/15/25 - Replacement x 2 approved - Sent to Dan, Payton, Reeca - KE 8/22/25 - …"
click at [463, 285] on input "Save Comments" at bounding box center [451, 284] width 72 height 19
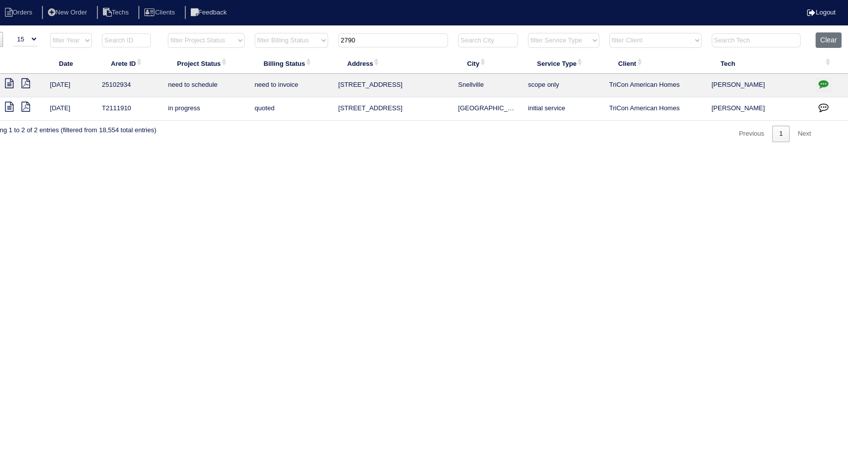
click at [9, 83] on icon at bounding box center [9, 83] width 8 height 10
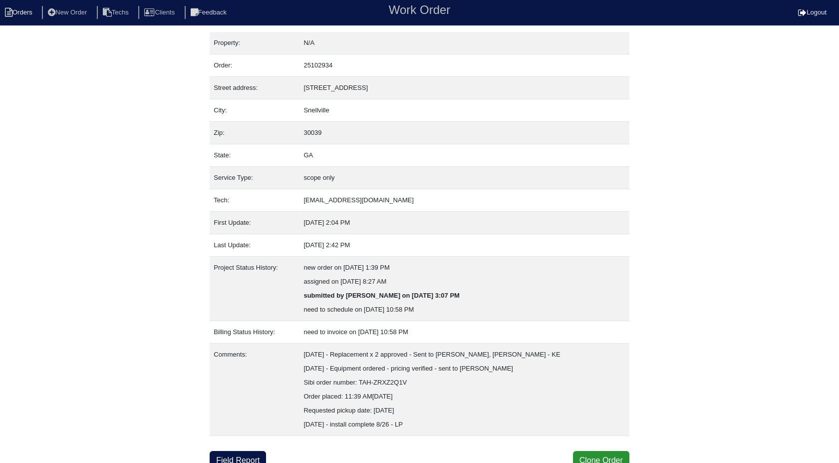
click at [27, 10] on li "Orders" at bounding box center [20, 12] width 40 height 13
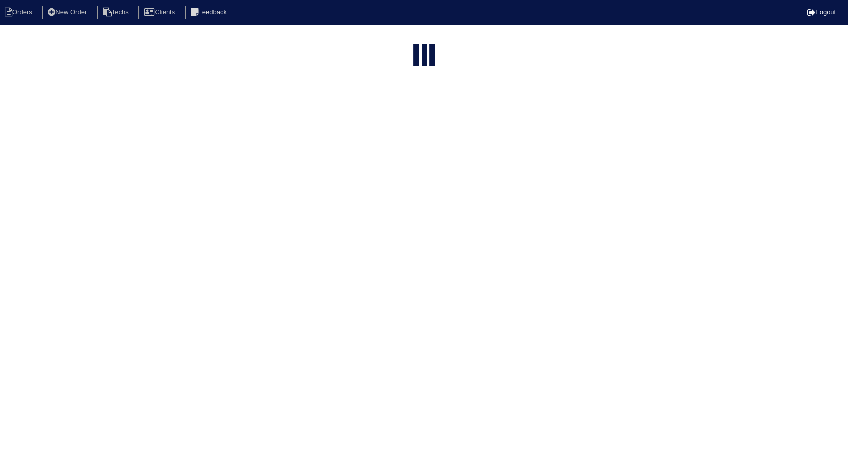
select select "15"
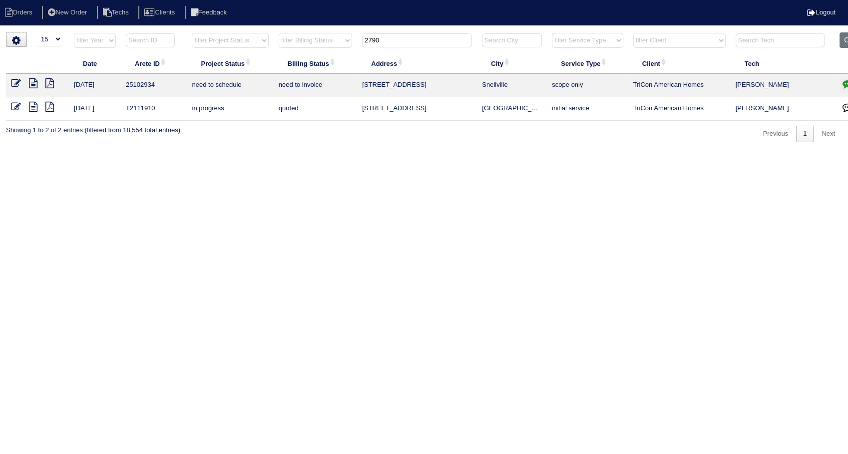
click at [15, 82] on icon at bounding box center [16, 83] width 10 height 10
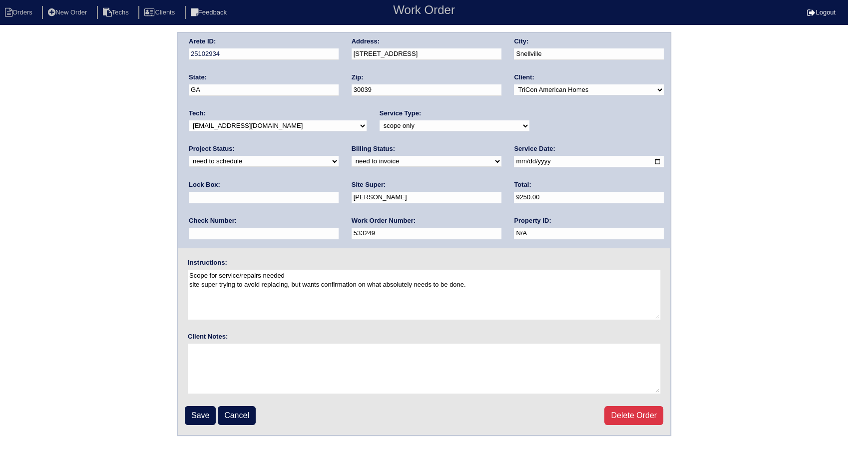
click at [339, 156] on select "new order assigned in progress field complete need to schedule admin review arc…" at bounding box center [264, 161] width 150 height 11
select select "completed"
click at [339, 156] on select "new order assigned in progress field complete need to schedule admin review arc…" at bounding box center [264, 161] width 150 height 11
click at [352, 164] on select "need to quote quoted need to invoice invoiced paid warranty purchase order need…" at bounding box center [427, 161] width 150 height 11
select select "invoiced"
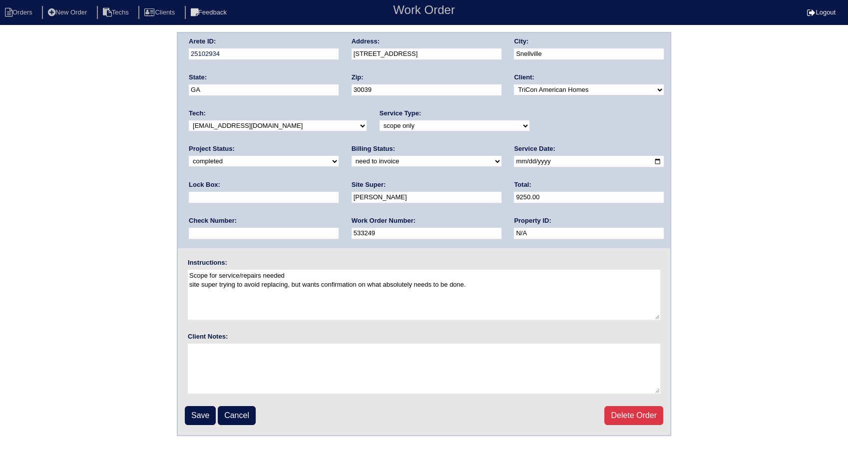
click at [352, 156] on select "need to quote quoted need to invoice invoiced paid warranty purchase order need…" at bounding box center [427, 161] width 150 height 11
click at [211, 411] on input "Save" at bounding box center [200, 415] width 31 height 19
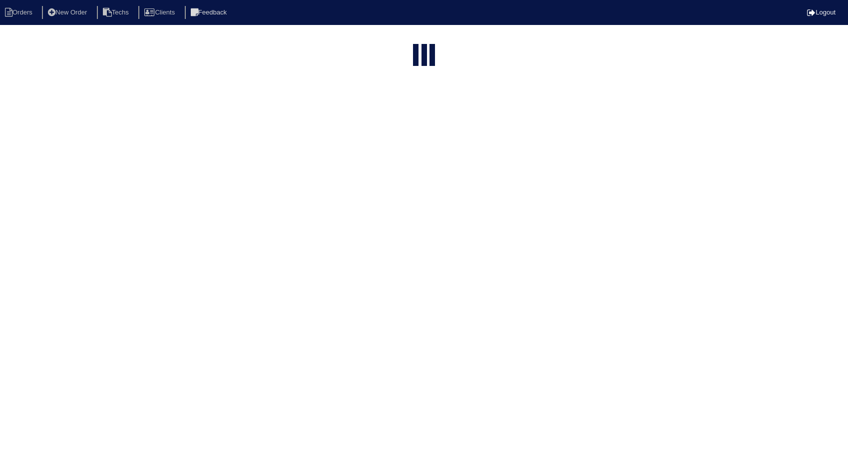
select select "15"
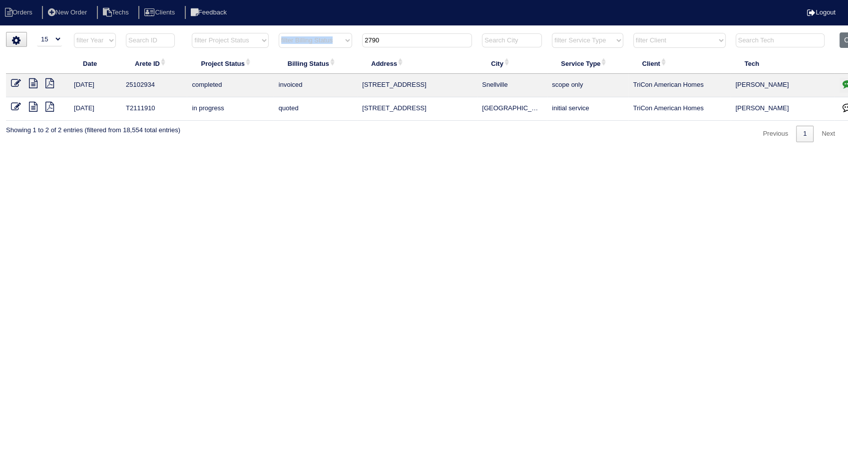
drag, startPoint x: 409, startPoint y: 47, endPoint x: 337, endPoint y: 45, distance: 72.4
click at [337, 45] on tr "filter Year -- Any Year -- 2025 2024 2023 2022 2021 2020 2019 filter Project St…" at bounding box center [439, 42] width 866 height 20
click at [337, 45] on select "filter Billing Status -- Any Billing Status -- need to quote quoted need to inv…" at bounding box center [315, 40] width 73 height 15
click at [422, 152] on html "Orders New Order Techs Clients Feedback Logout Orders New Order Users Clients M…" at bounding box center [424, 76] width 848 height 152
drag, startPoint x: 387, startPoint y: 37, endPoint x: 336, endPoint y: 42, distance: 51.7
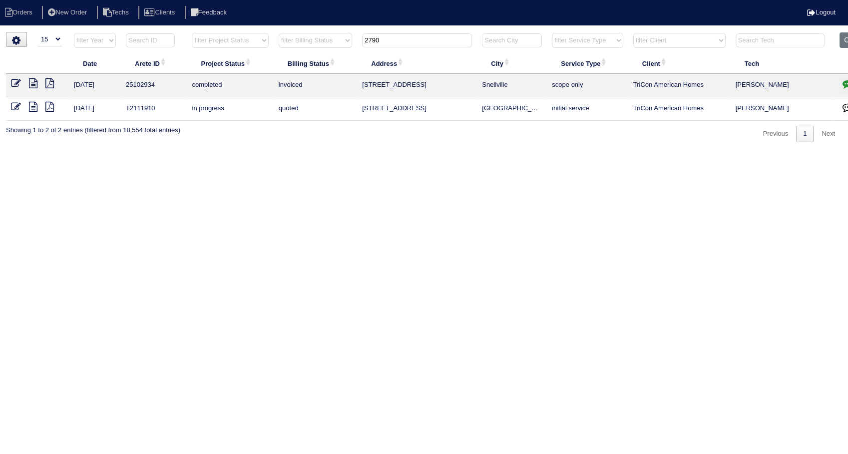
click at [336, 42] on tr "filter Year -- Any Year -- 2025 2024 2023 2022 2021 2020 2019 filter Project St…" at bounding box center [439, 42] width 866 height 20
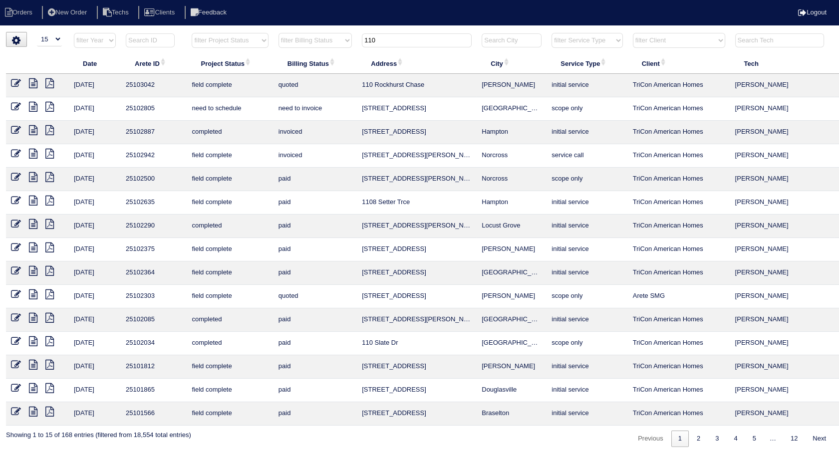
scroll to position [0, 32]
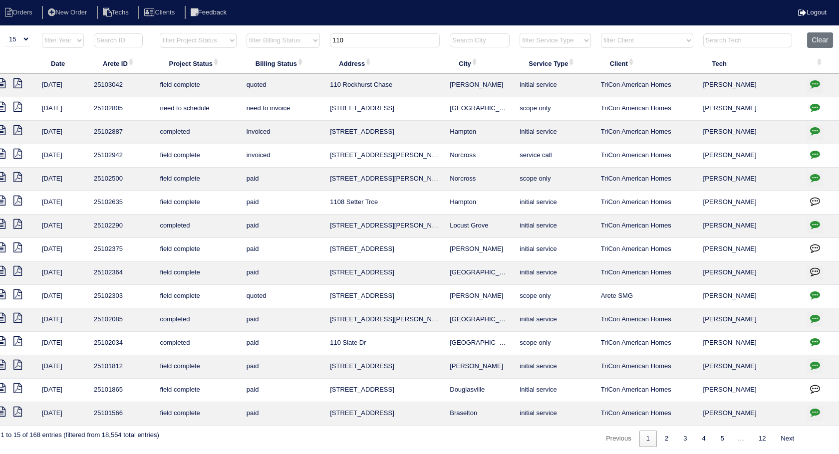
type input "110"
click at [814, 104] on icon "button" at bounding box center [815, 107] width 10 height 10
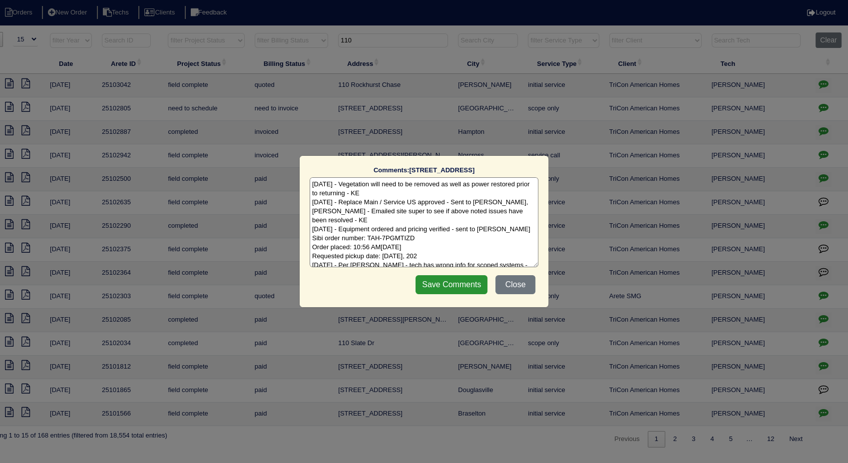
scroll to position [31, 0]
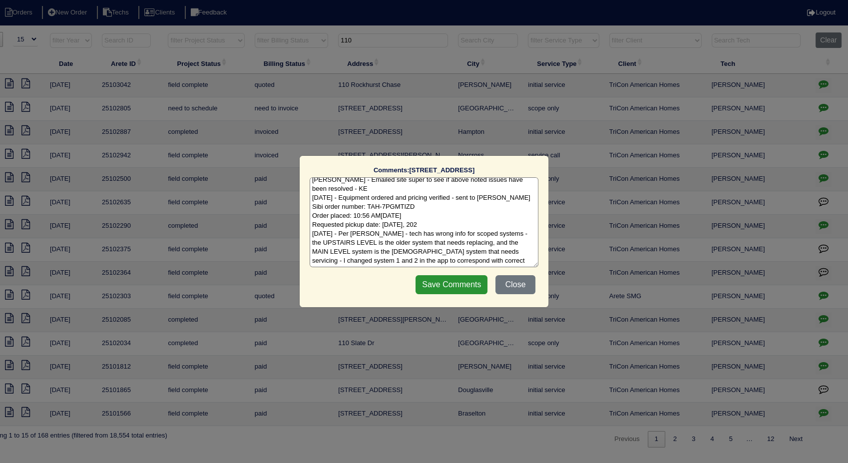
click at [522, 262] on textarea "8/1/25 - Vegetation will need to be removed as well as power restored prior to …" at bounding box center [424, 222] width 229 height 90
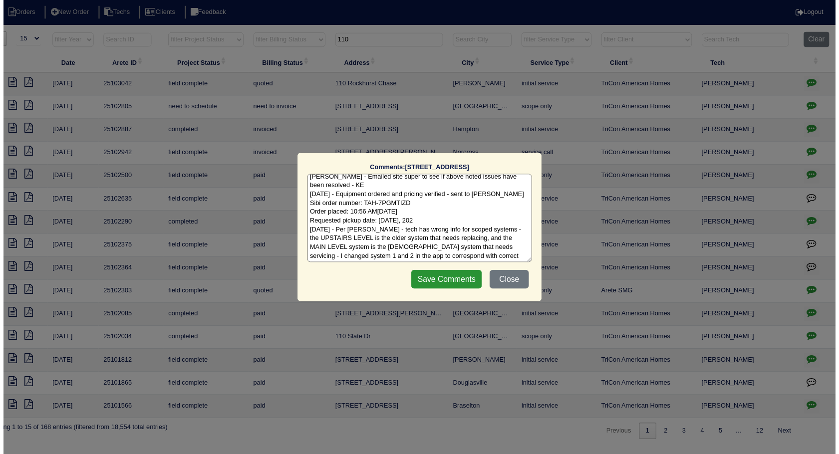
scroll to position [38, 0]
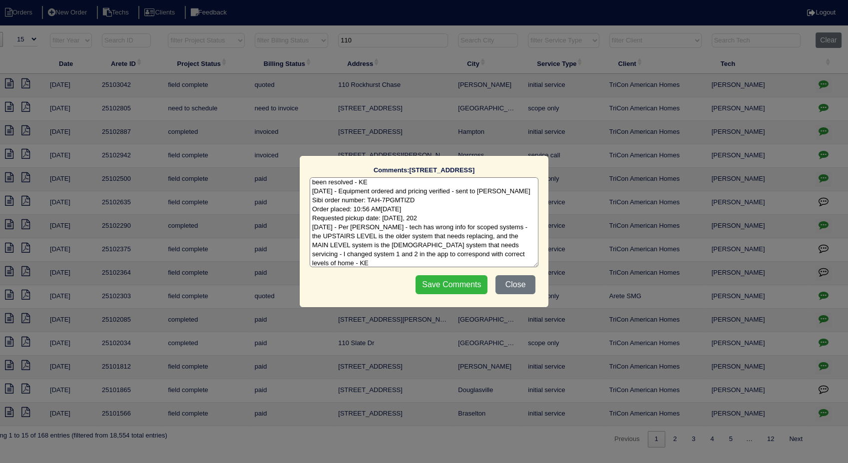
type textarea "8/1/25 - Vegetation will need to be removed as well as power restored prior to …"
click at [436, 282] on input "Save Comments" at bounding box center [451, 284] width 72 height 19
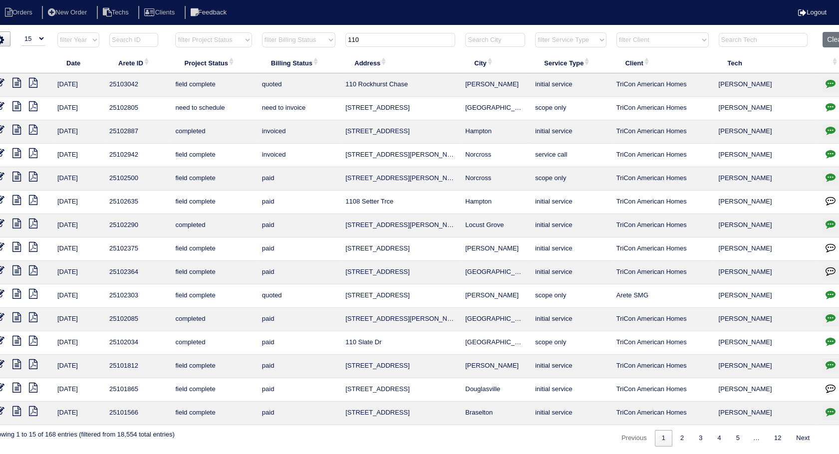
scroll to position [0, 0]
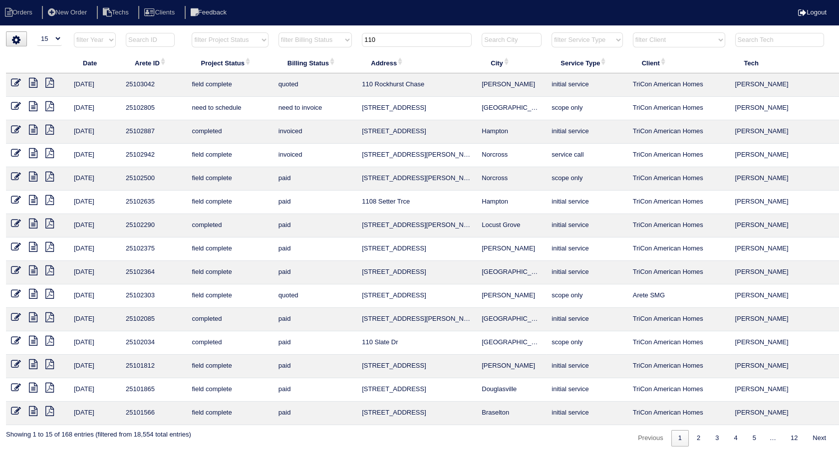
click at [12, 108] on icon at bounding box center [16, 106] width 10 height 10
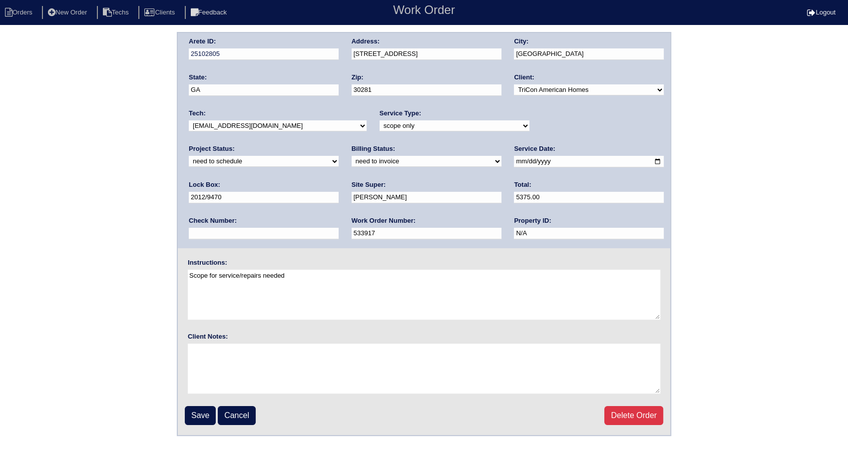
click at [339, 156] on select "new order assigned in progress field complete need to schedule admin review arc…" at bounding box center [264, 161] width 150 height 11
select select "completed"
click at [339, 156] on select "new order assigned in progress field complete need to schedule admin review arc…" at bounding box center [264, 161] width 150 height 11
click at [352, 154] on div "Billing Status: need to quote quoted need to invoice invoiced paid warranty pur…" at bounding box center [427, 157] width 150 height 27
click at [352, 162] on select "need to quote quoted need to invoice invoiced paid warranty purchase order need…" at bounding box center [427, 161] width 150 height 11
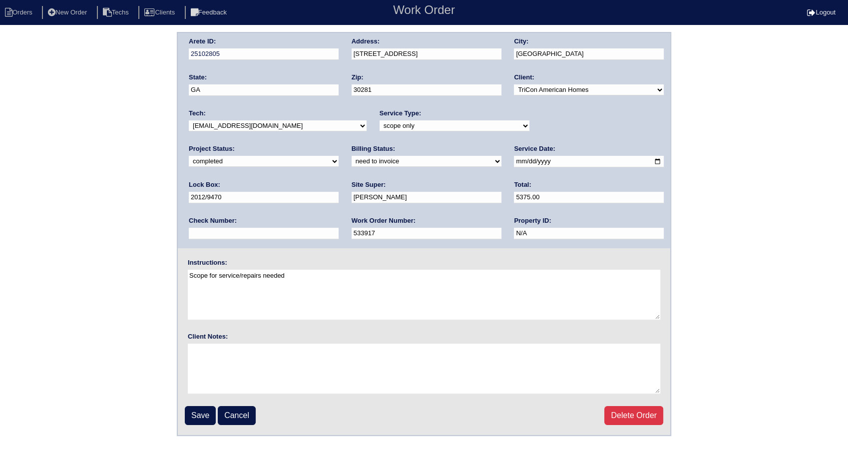
select select "invoiced"
click at [352, 156] on select "need to quote quoted need to invoice invoiced paid warranty purchase order need…" at bounding box center [427, 161] width 150 height 11
click at [205, 407] on input "Save" at bounding box center [200, 415] width 31 height 19
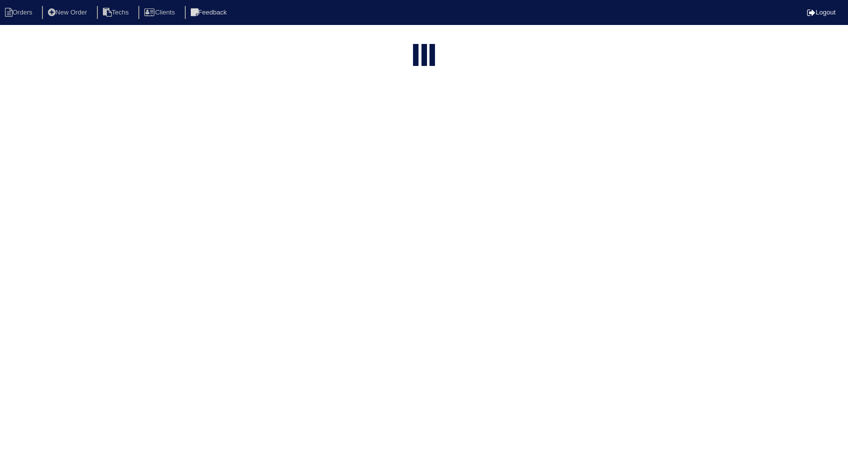
select select "15"
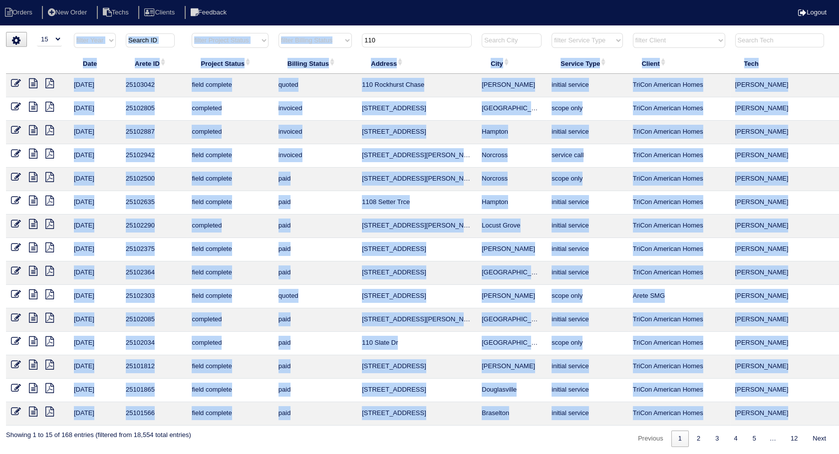
drag, startPoint x: 434, startPoint y: 31, endPoint x: 358, endPoint y: 47, distance: 78.0
click at [358, 47] on div "▼ 10 15 25 50 200 500 Search: Date Arete ID Project Status Billing Status Addre…" at bounding box center [419, 239] width 827 height 415
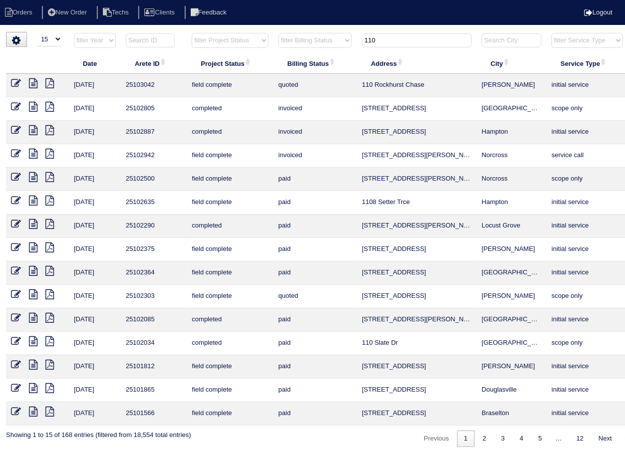
click at [381, 41] on input "110" at bounding box center [417, 40] width 110 height 14
drag, startPoint x: 380, startPoint y: 41, endPoint x: 352, endPoint y: 40, distance: 28.5
click at [352, 40] on tr "filter Year -- Any Year -- 2025 2024 2023 2022 2021 2020 2019 filter Project St…" at bounding box center [439, 42] width 866 height 20
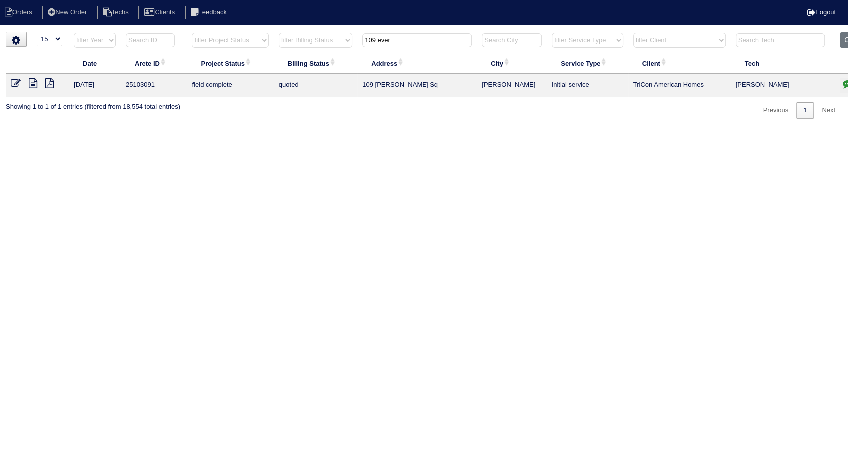
type input "109 ever"
click at [14, 83] on icon at bounding box center [16, 83] width 10 height 10
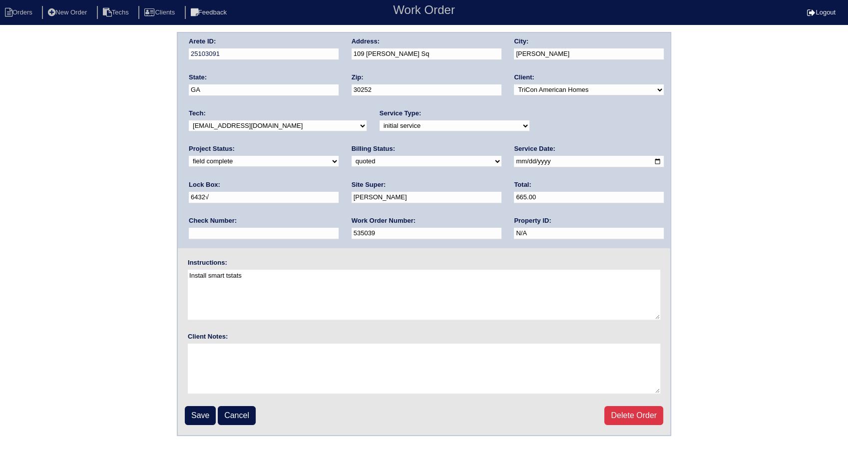
click at [352, 164] on select "need to quote quoted need to invoice invoiced paid warranty purchase order need…" at bounding box center [427, 161] width 150 height 11
select select "invoiced"
click at [352, 156] on select "need to quote quoted need to invoice invoiced paid warranty purchase order need…" at bounding box center [427, 161] width 150 height 11
click at [205, 415] on input "Save" at bounding box center [200, 415] width 31 height 19
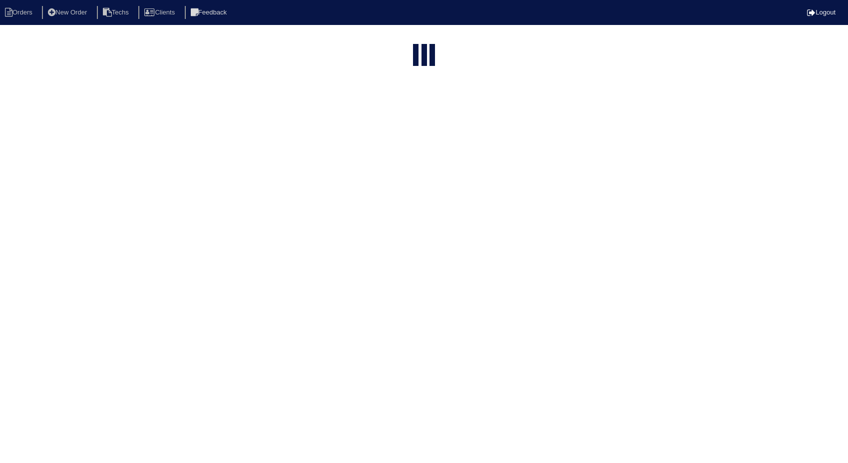
select select "15"
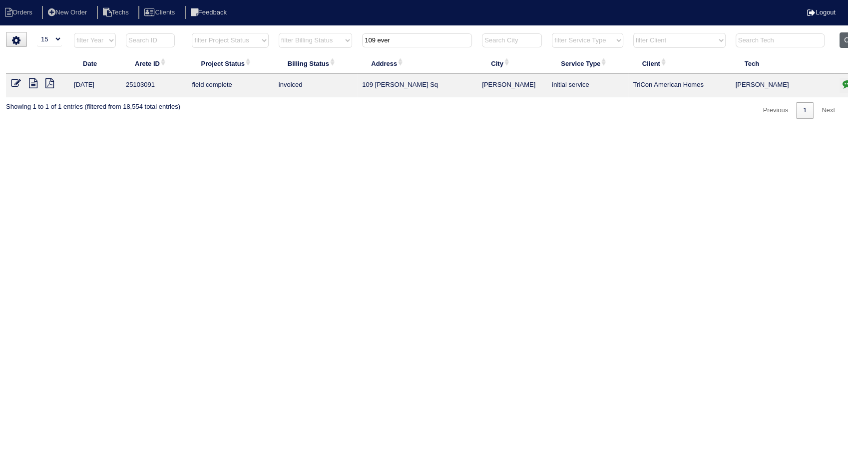
click at [841, 37] on button "Clear" at bounding box center [851, 39] width 25 height 15
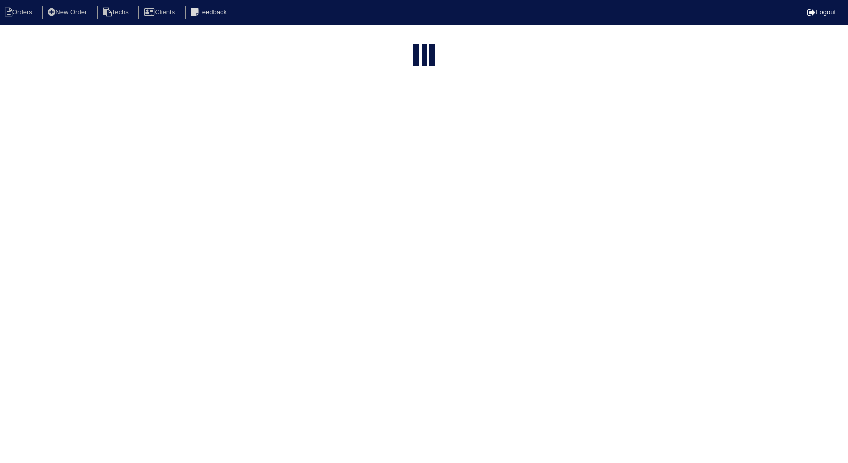
select select "15"
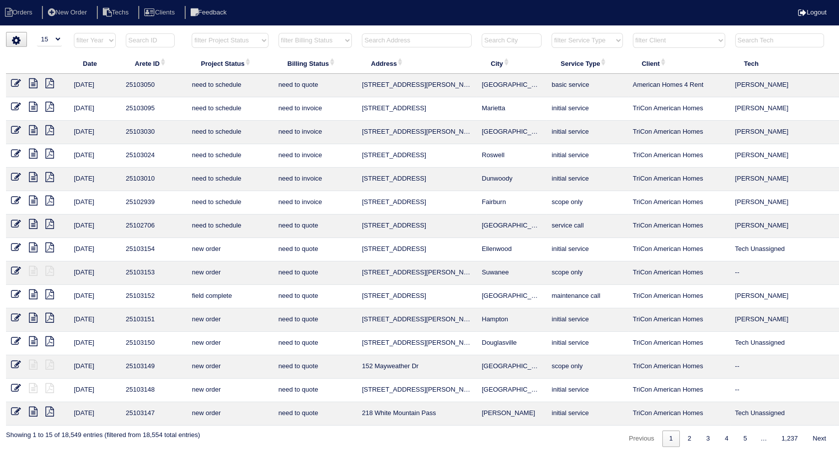
click at [399, 43] on input "text" at bounding box center [417, 40] width 110 height 14
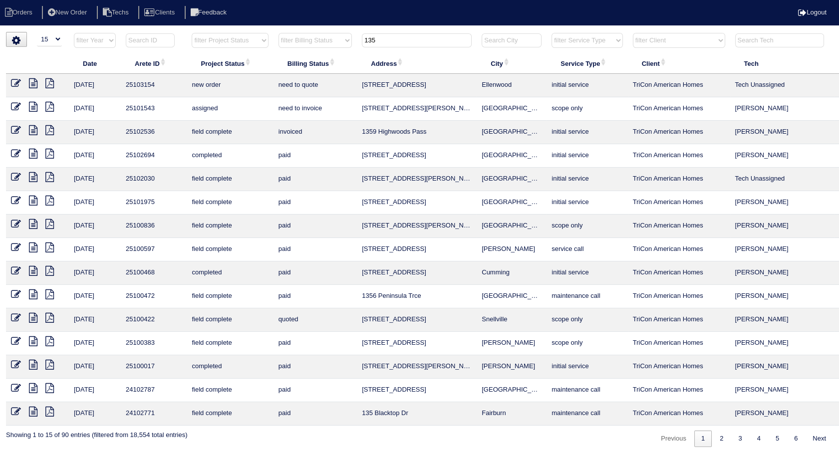
scroll to position [0, 32]
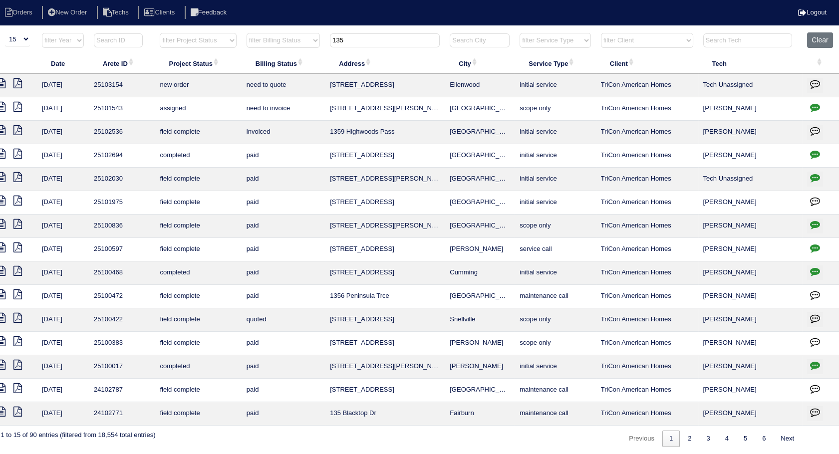
type input "135"
click at [825, 41] on button "Clear" at bounding box center [819, 39] width 25 height 15
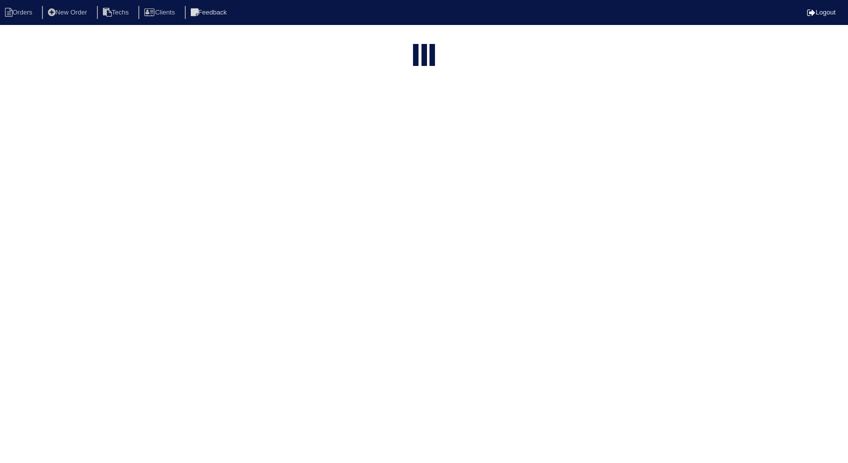
select select "15"
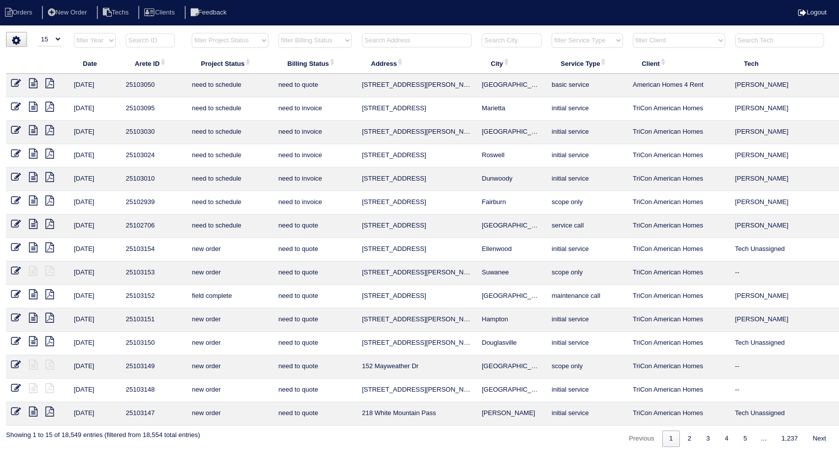
click at [400, 36] on input "text" at bounding box center [417, 40] width 110 height 14
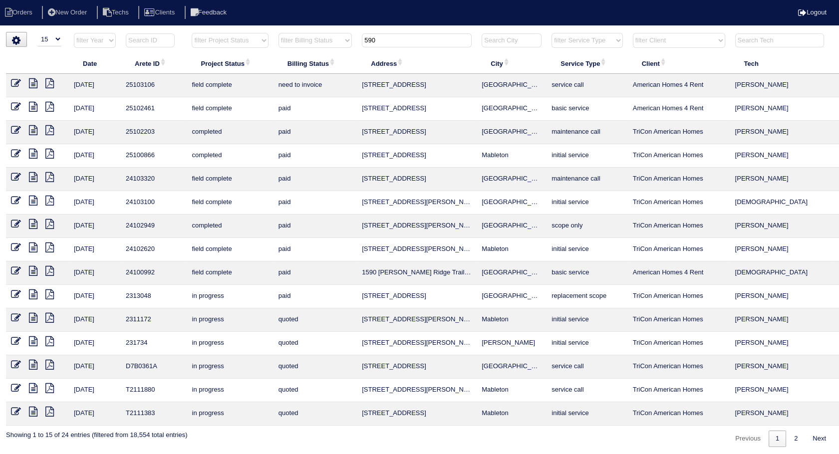
type input "590"
click at [12, 78] on icon at bounding box center [16, 83] width 10 height 10
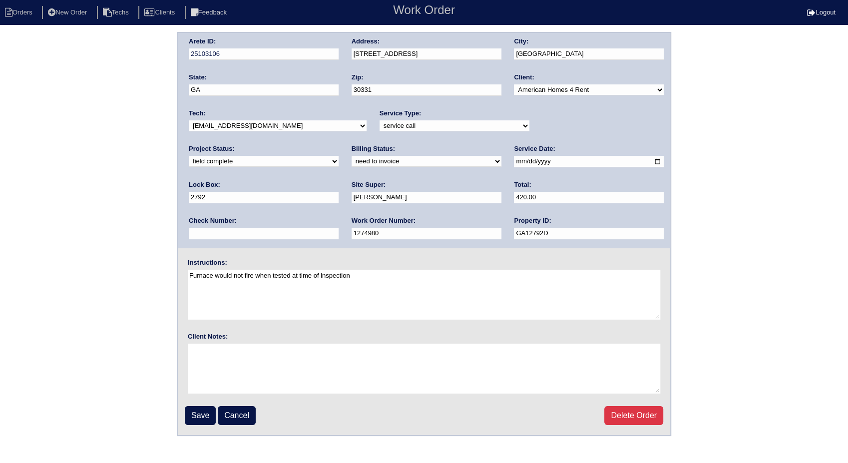
click at [352, 158] on select "need to quote quoted need to invoice invoiced paid warranty purchase order need…" at bounding box center [427, 161] width 150 height 11
select select "invoiced"
click at [352, 156] on select "need to quote quoted need to invoice invoiced paid warranty purchase order need…" at bounding box center [427, 161] width 150 height 11
click at [202, 415] on input "Save" at bounding box center [200, 415] width 31 height 19
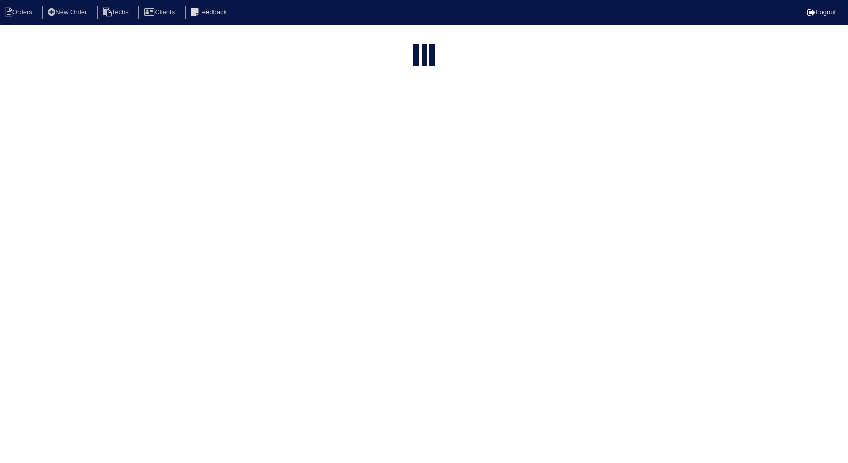
select select "15"
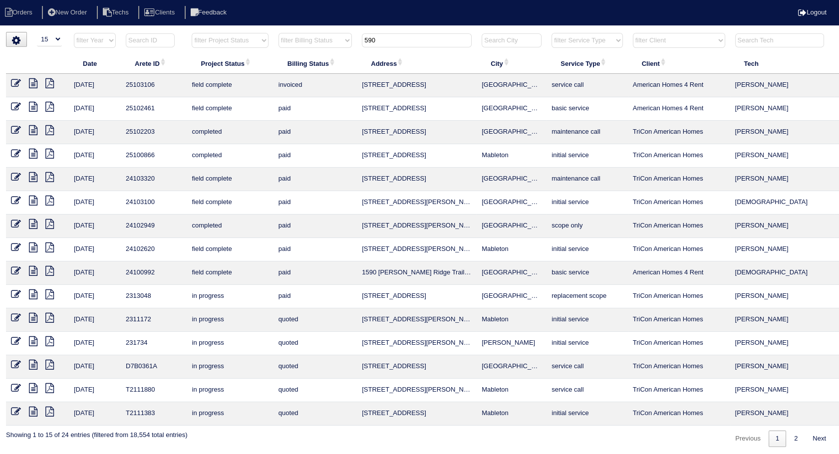
drag, startPoint x: 392, startPoint y: 43, endPoint x: 327, endPoint y: 27, distance: 67.5
click at [327, 27] on html "Orders New Order Techs Clients Feedback Logout Orders New Order Users Clients M…" at bounding box center [419, 228] width 839 height 457
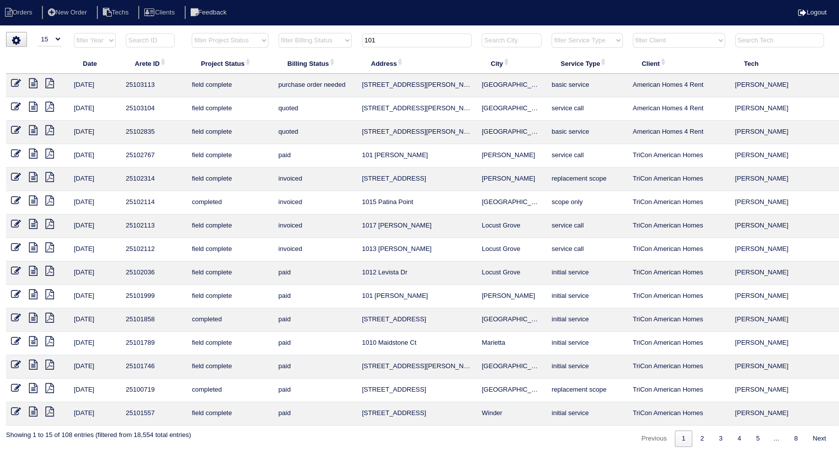
type input "101"
click at [276, 102] on td "quoted" at bounding box center [315, 108] width 83 height 23
click at [16, 126] on icon at bounding box center [16, 130] width 10 height 10
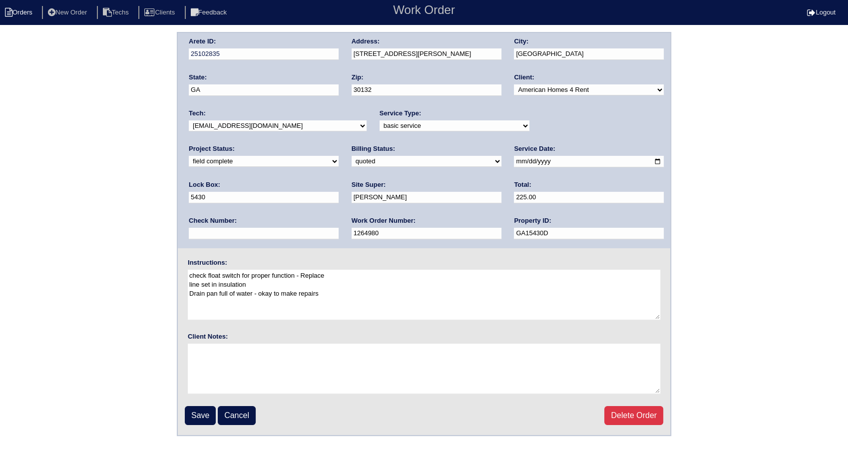
click at [16, 13] on li "Orders" at bounding box center [20, 12] width 40 height 13
select select "15"
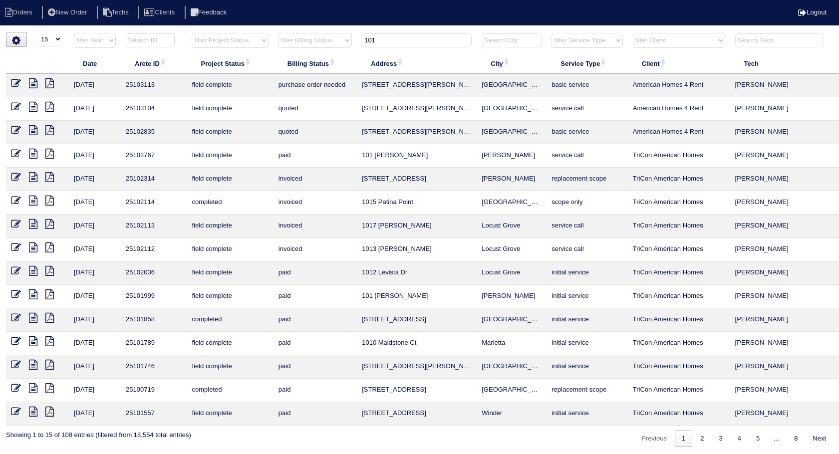
click at [16, 81] on icon at bounding box center [16, 83] width 10 height 10
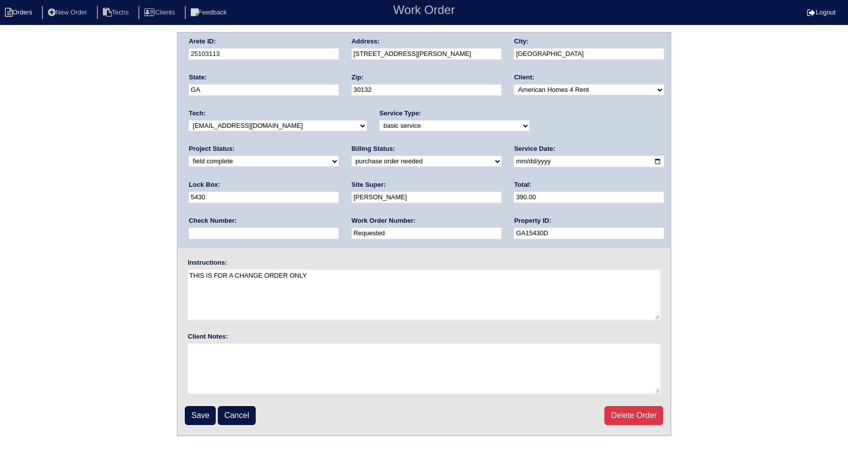
click at [28, 8] on li "Orders" at bounding box center [20, 12] width 40 height 13
select select "15"
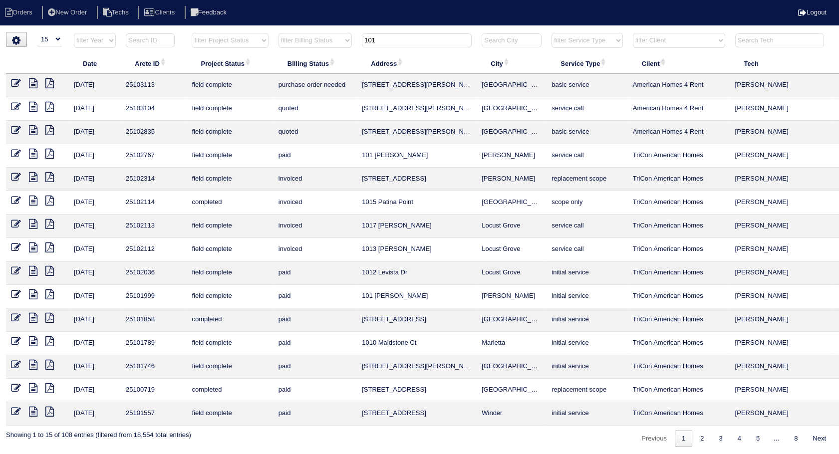
click at [18, 106] on icon at bounding box center [16, 107] width 10 height 10
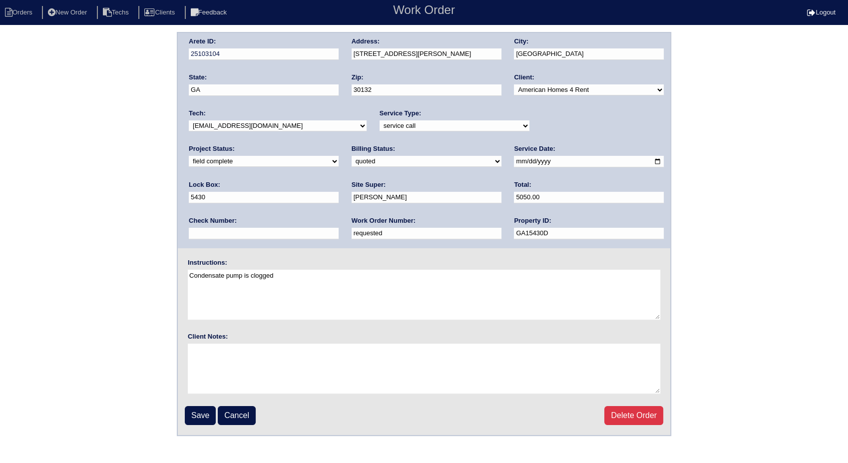
drag, startPoint x: 232, startPoint y: 232, endPoint x: 149, endPoint y: 236, distance: 82.5
click at [149, 236] on div "Arete ID: 25103104 Address: 101 Randy Way City: Dallas State: GA Zip: 30132 Cli…" at bounding box center [424, 234] width 848 height 404
type input "1275203"
click at [202, 411] on input "Save" at bounding box center [200, 415] width 31 height 19
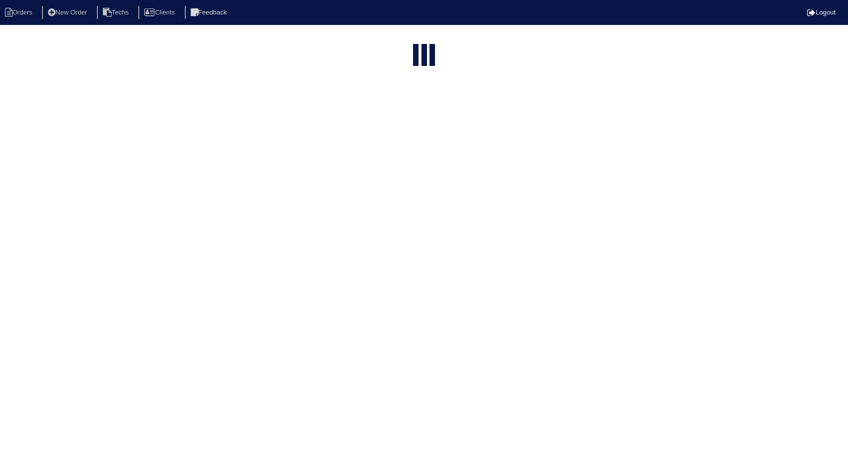
select select "15"
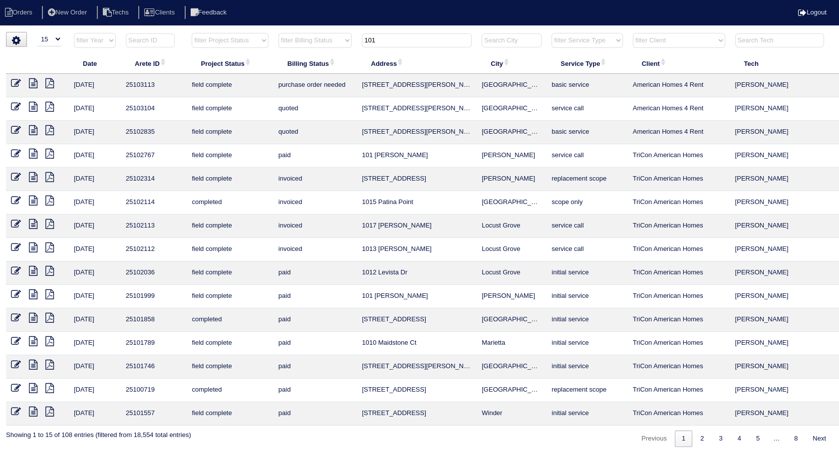
drag, startPoint x: 379, startPoint y: 41, endPoint x: 342, endPoint y: 30, distance: 39.0
click at [342, 30] on html "Orders New Order Techs Clients Feedback Logout Orders New Order Users Clients M…" at bounding box center [419, 228] width 839 height 457
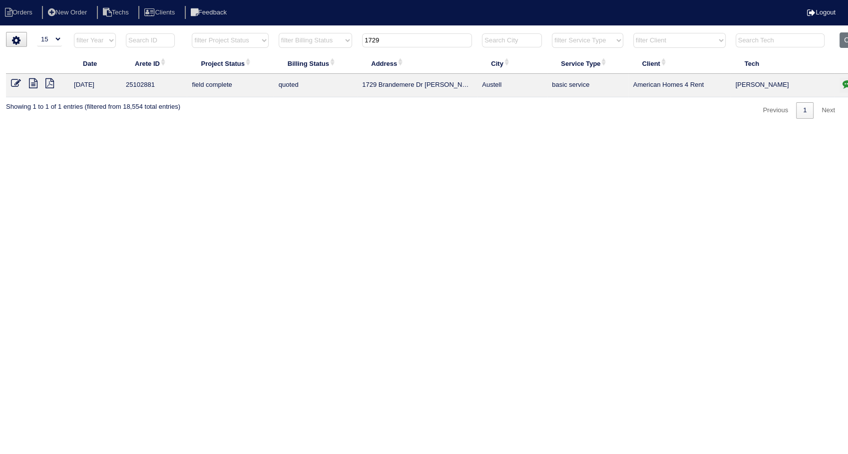
type input "1729"
click at [14, 84] on icon at bounding box center [16, 83] width 10 height 10
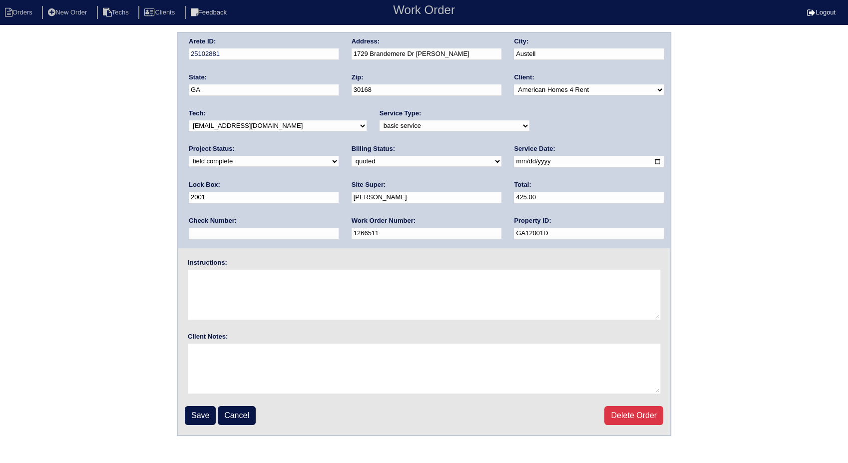
click at [352, 159] on select "need to quote quoted need to invoice invoiced paid warranty purchase order need…" at bounding box center [427, 161] width 150 height 11
select select "invoiced"
click at [352, 156] on select "need to quote quoted need to invoice invoiced paid warranty purchase order need…" at bounding box center [427, 161] width 150 height 11
click at [205, 413] on input "Save" at bounding box center [200, 415] width 31 height 19
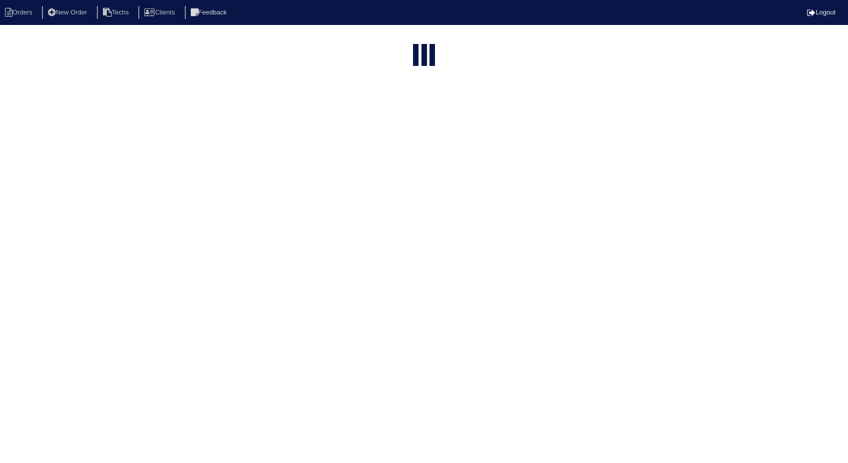
select select "15"
